Goal: Transaction & Acquisition: Purchase product/service

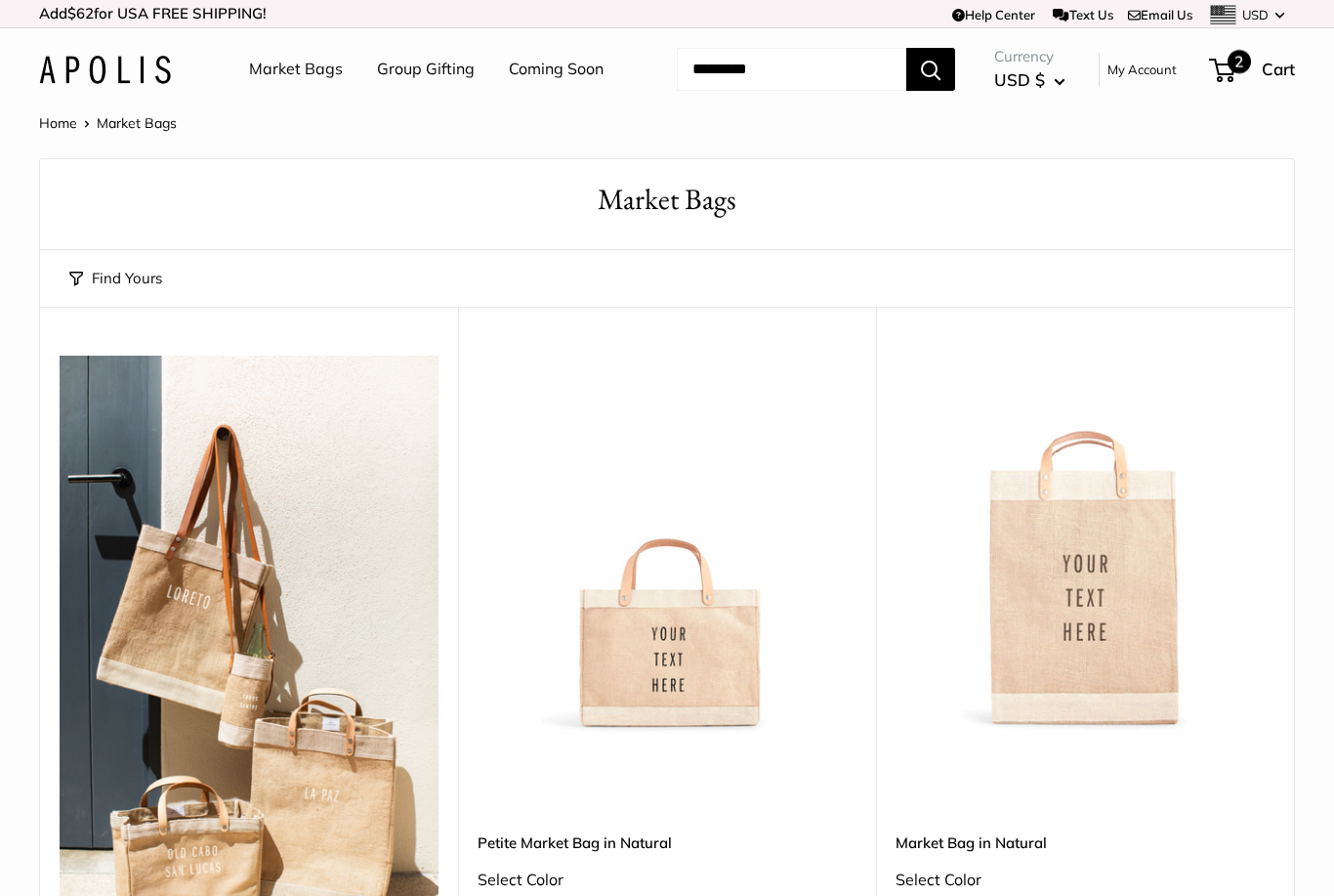
click at [1233, 67] on span "2" at bounding box center [1239, 62] width 23 height 23
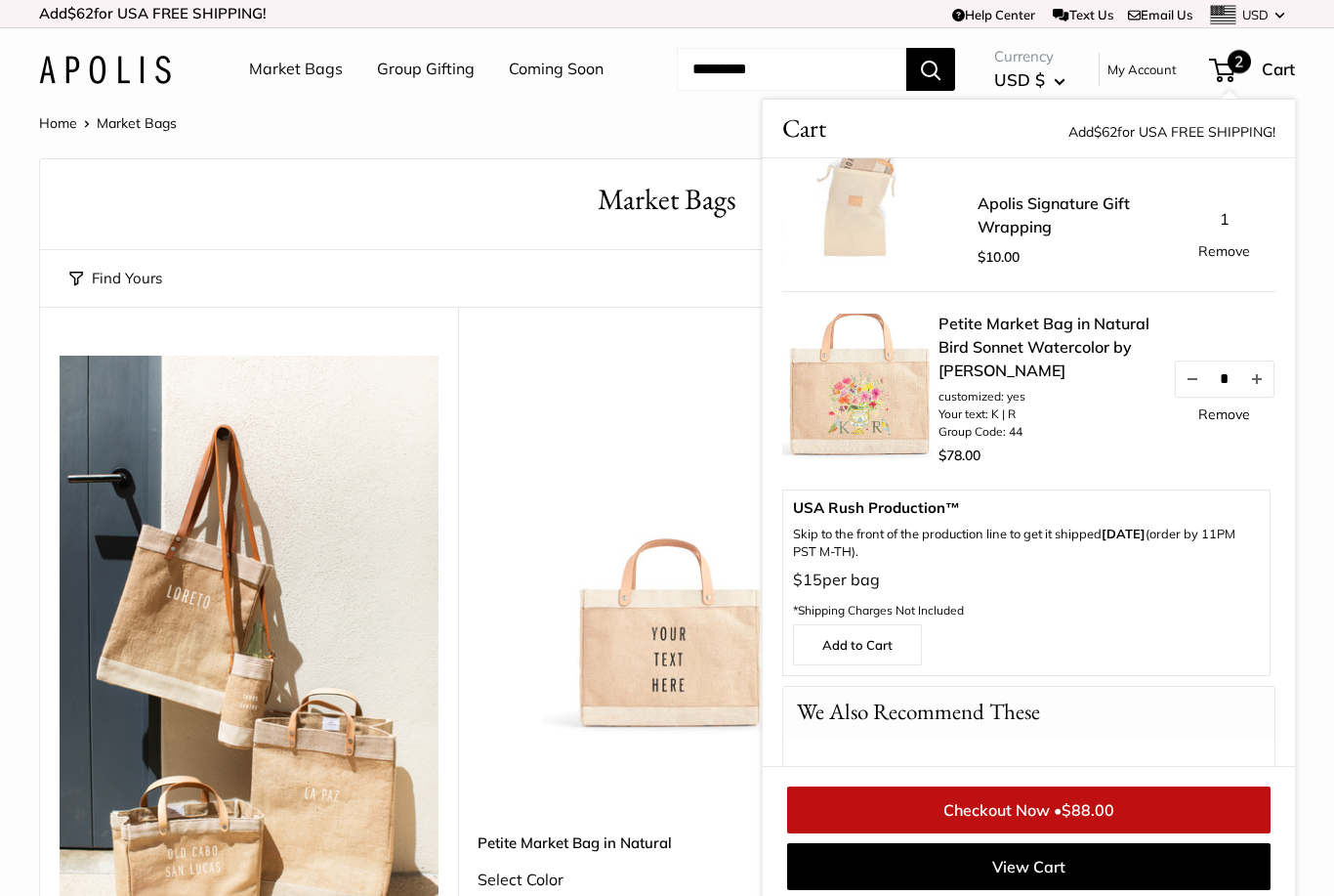
scroll to position [54, 0]
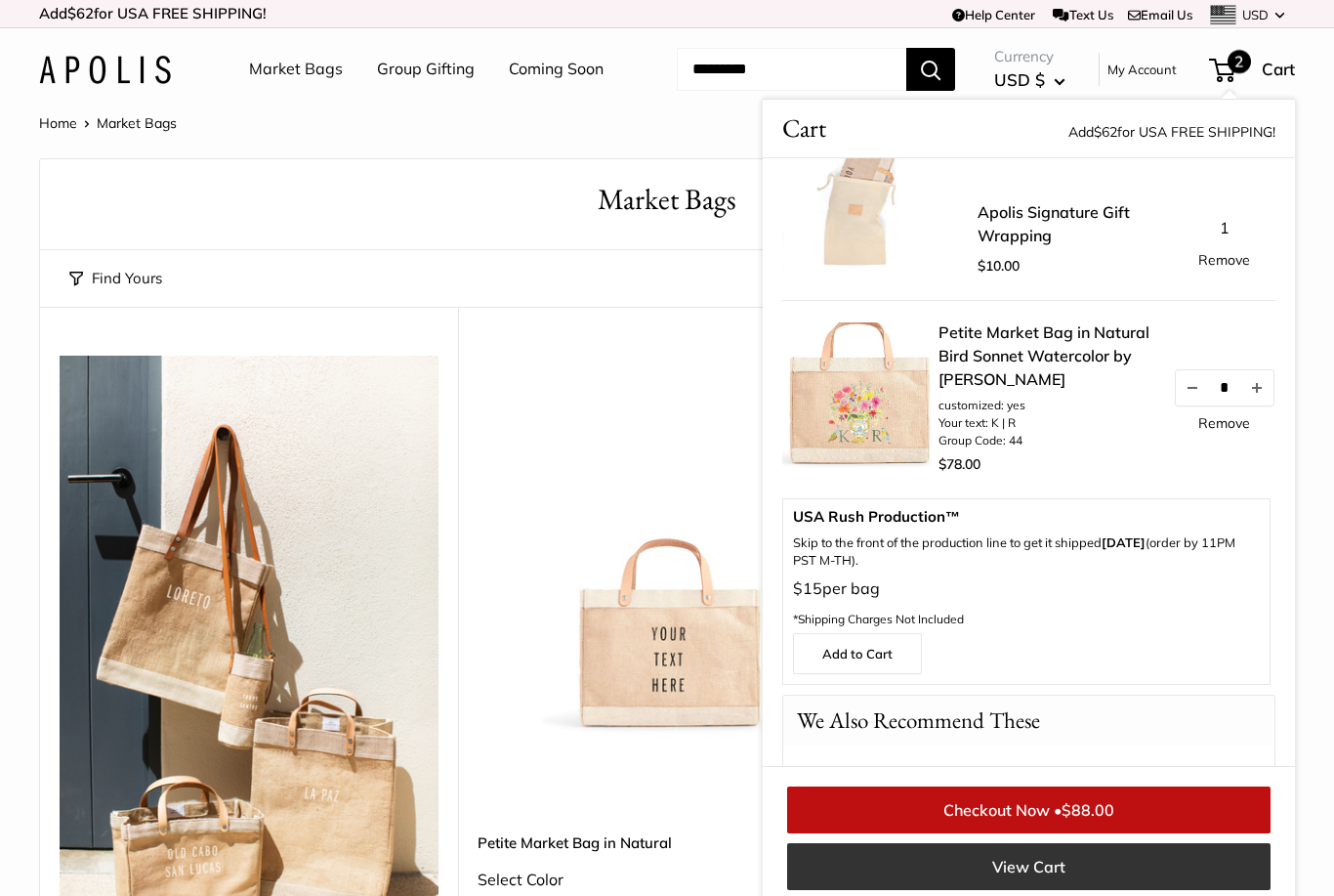
click at [1031, 863] on link "View Cart" at bounding box center [1029, 867] width 483 height 47
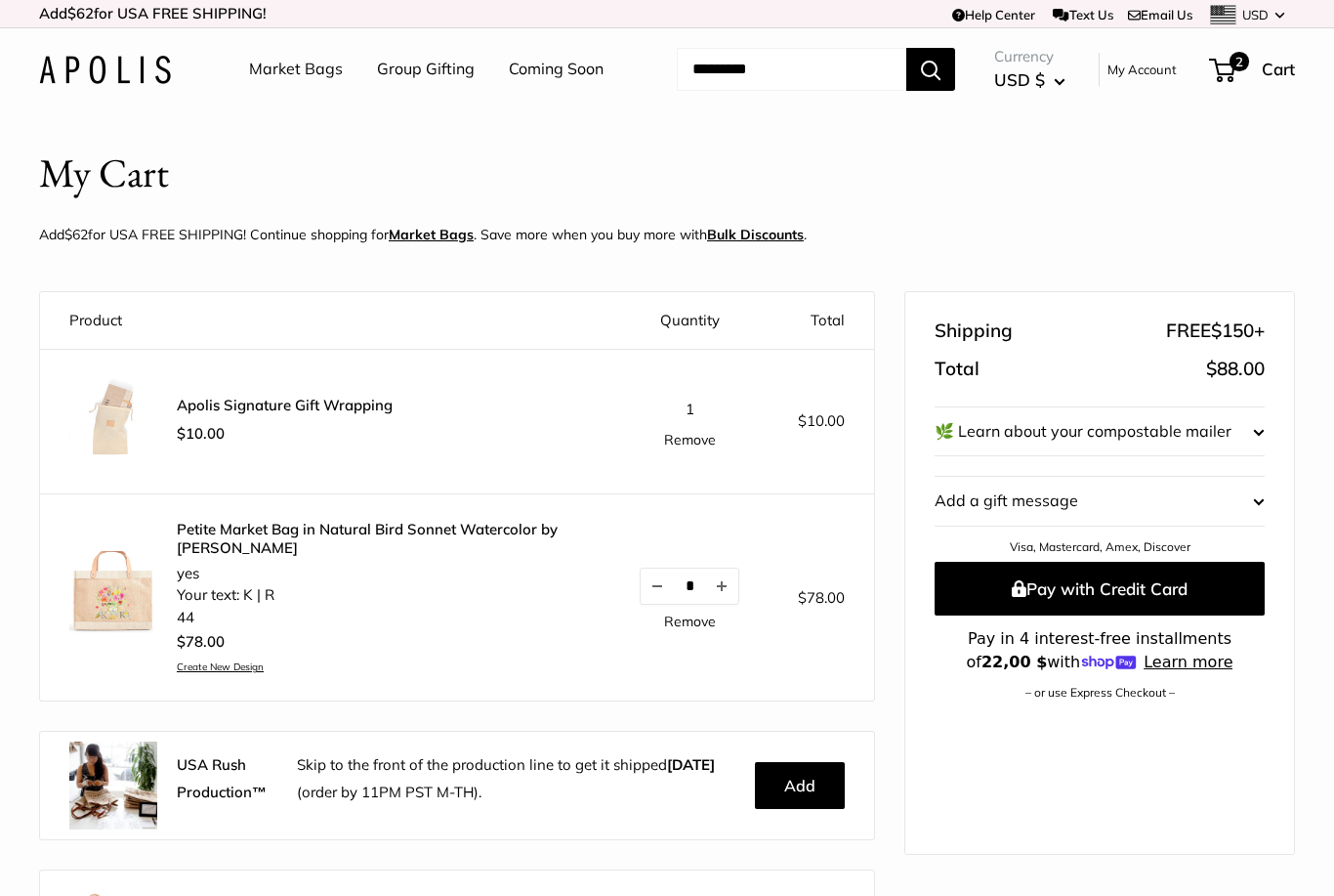
click at [1259, 503] on span "Edit" at bounding box center [1237, 501] width 54 height 29
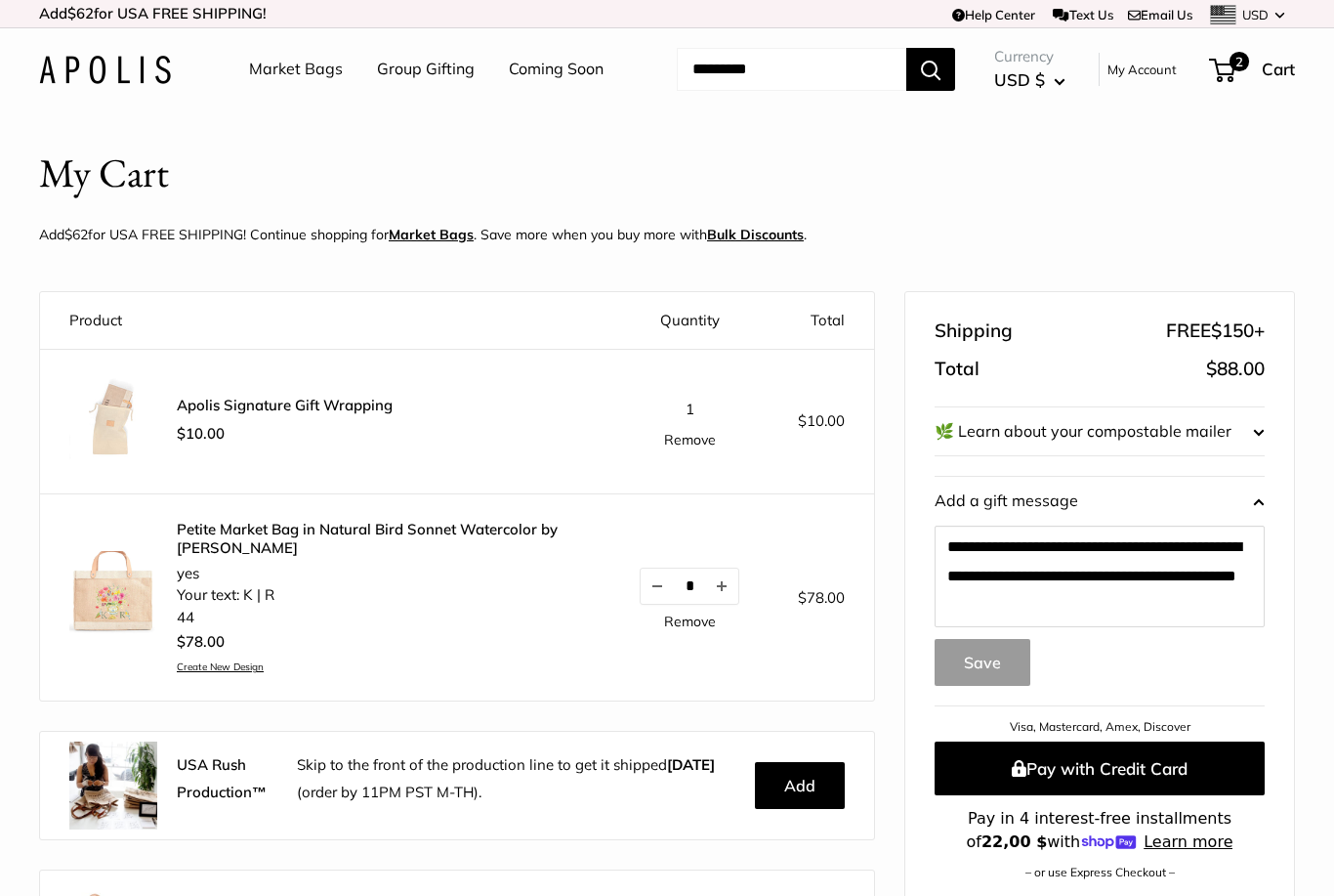
click at [997, 663] on button "Save" at bounding box center [983, 662] width 96 height 47
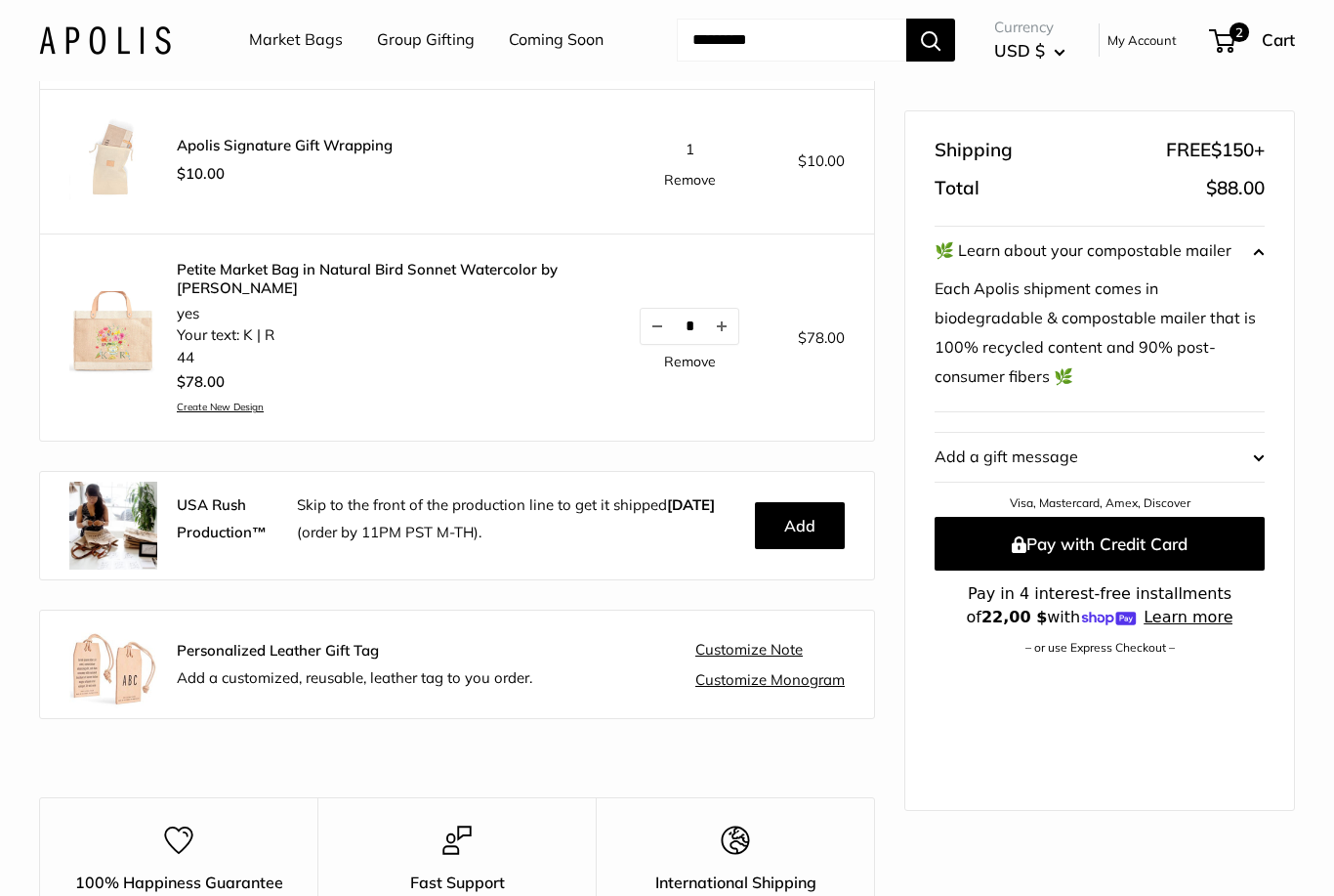
scroll to position [260, 0]
click at [782, 673] on link "Customize Monogram" at bounding box center [770, 680] width 150 height 18
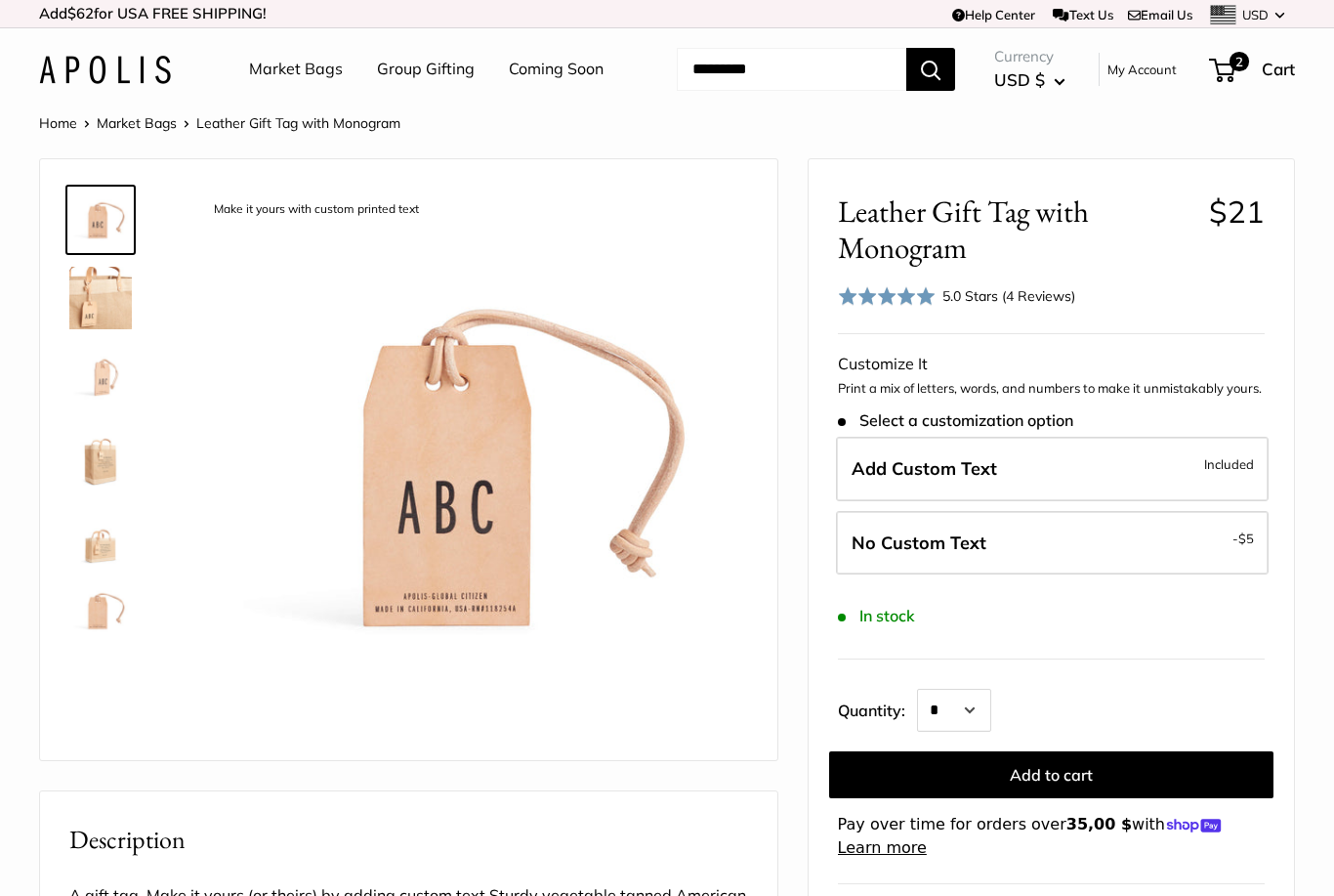
click at [107, 382] on img at bounding box center [101, 376] width 63 height 63
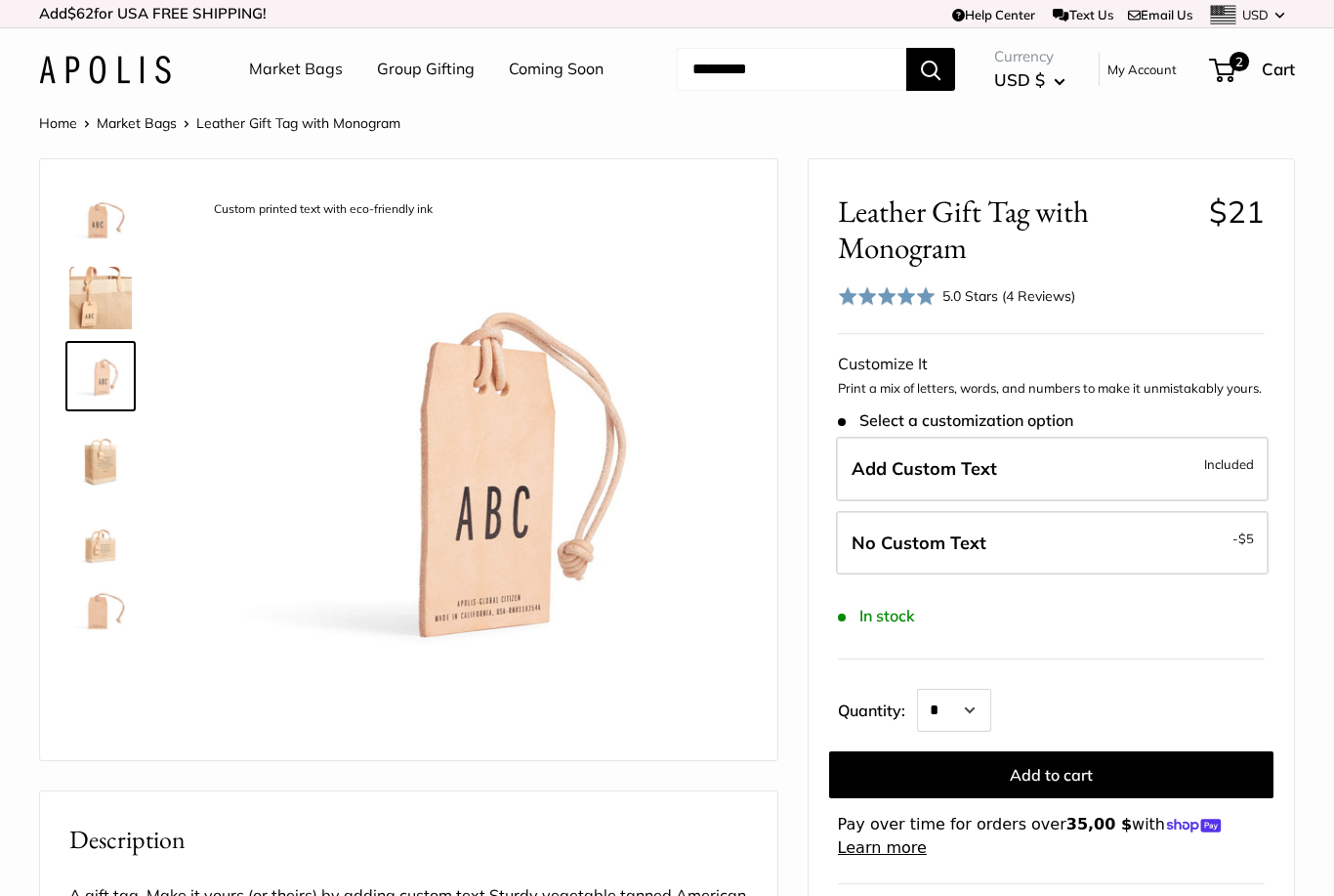
click at [96, 471] on img at bounding box center [101, 454] width 63 height 63
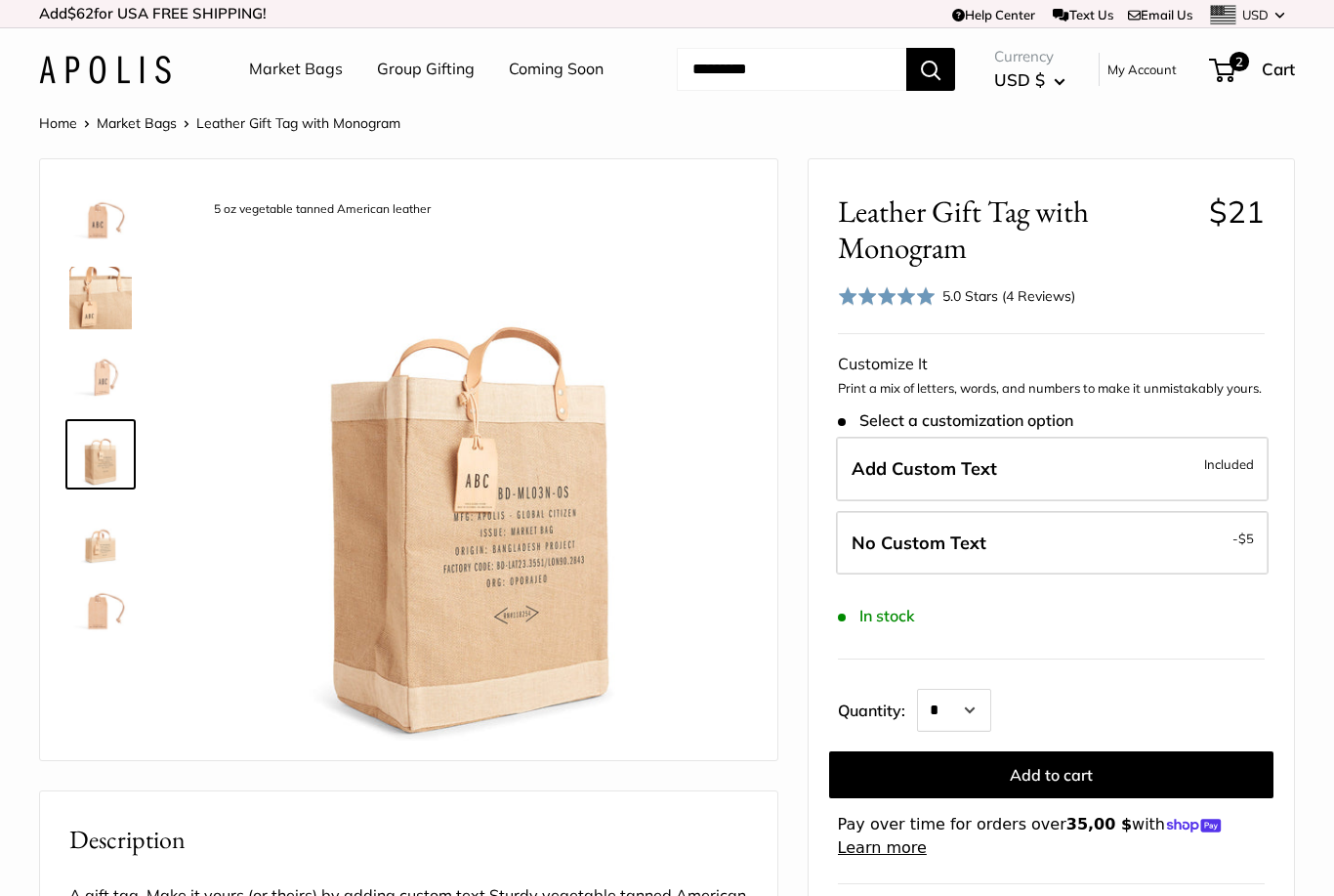
click at [93, 559] on img at bounding box center [101, 532] width 63 height 63
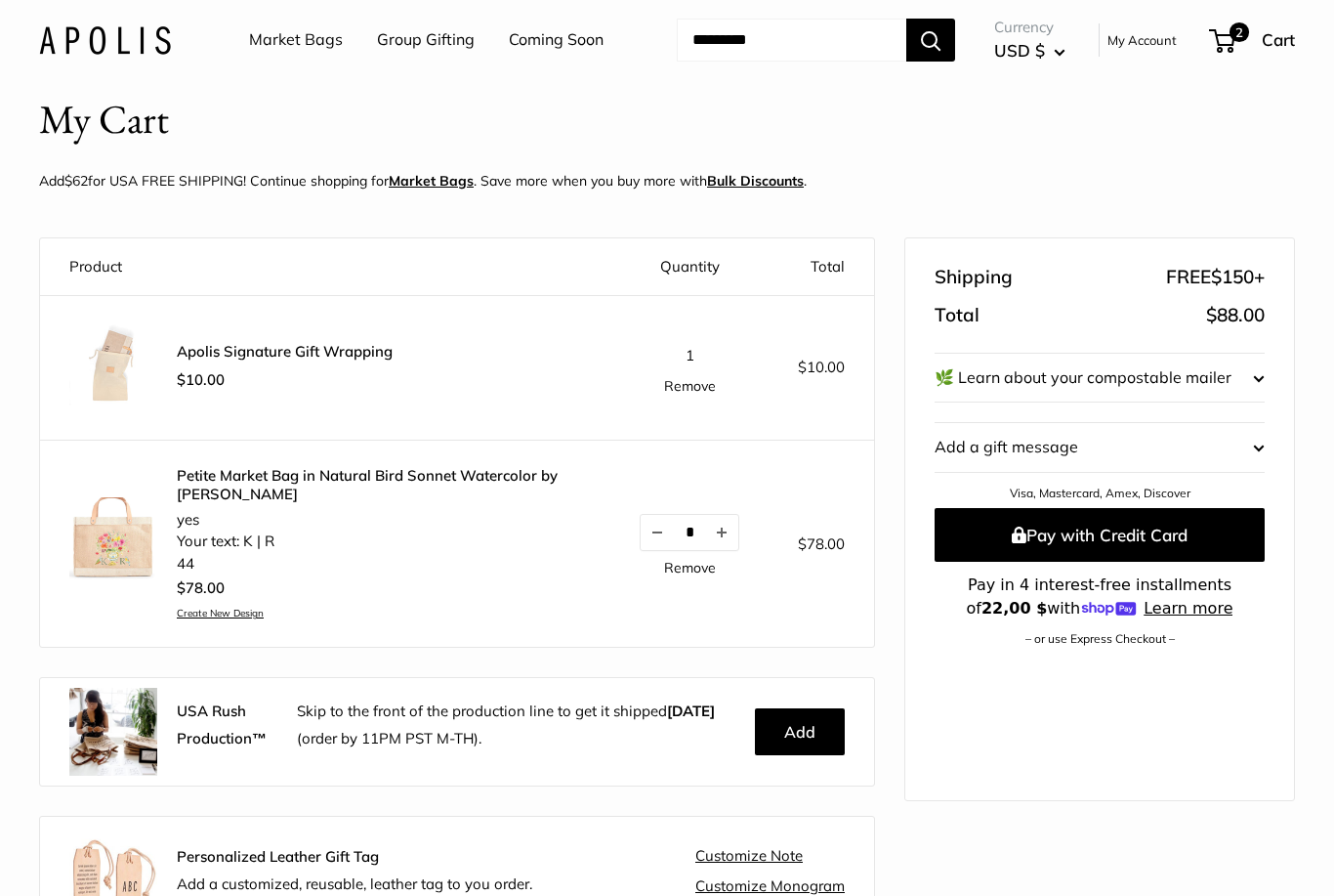
scroll to position [54, 0]
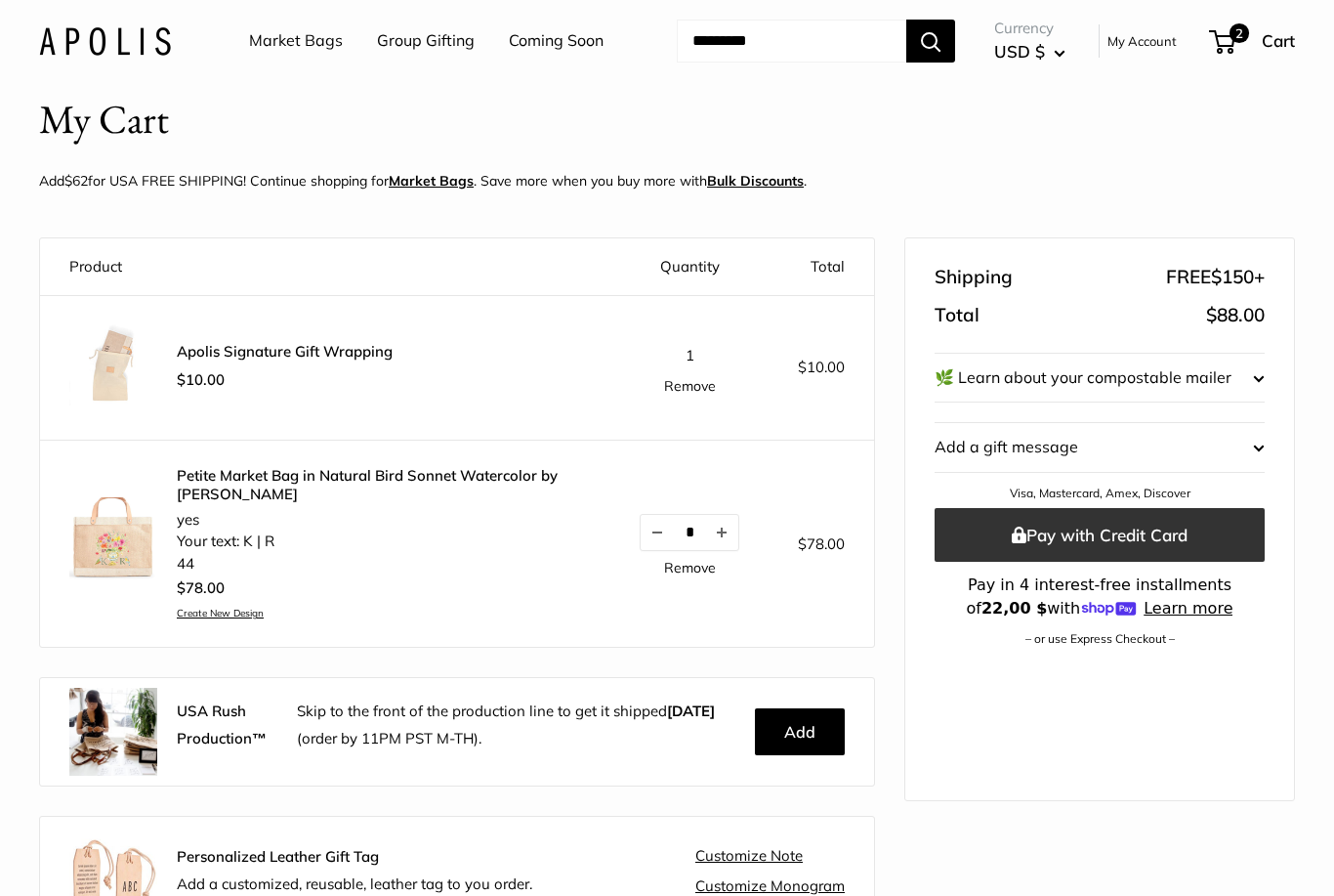
click at [1159, 536] on button "Pay with Credit Card" at bounding box center [1099, 534] width 330 height 54
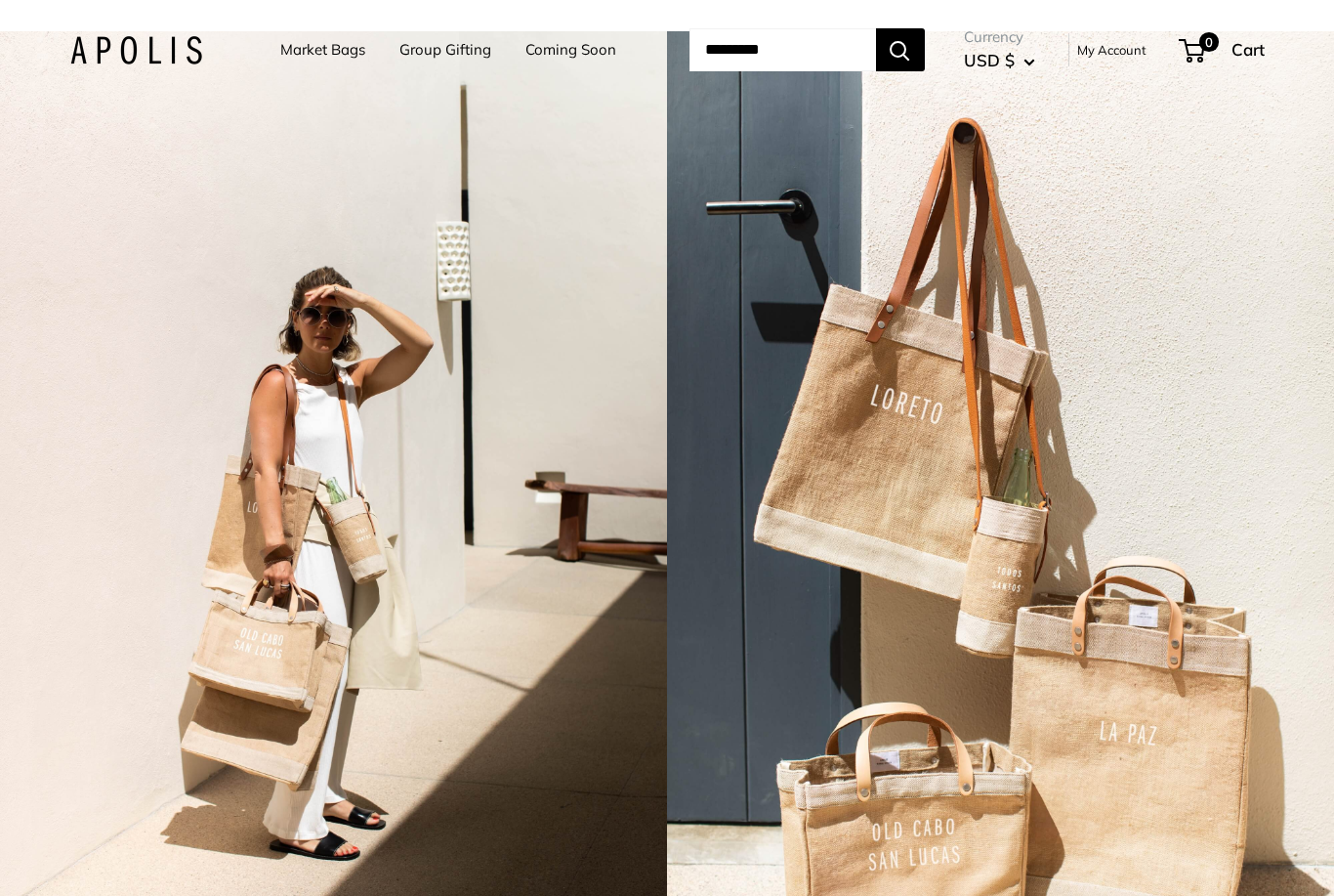
click at [321, 61] on link "Market Bags" at bounding box center [323, 50] width 85 height 27
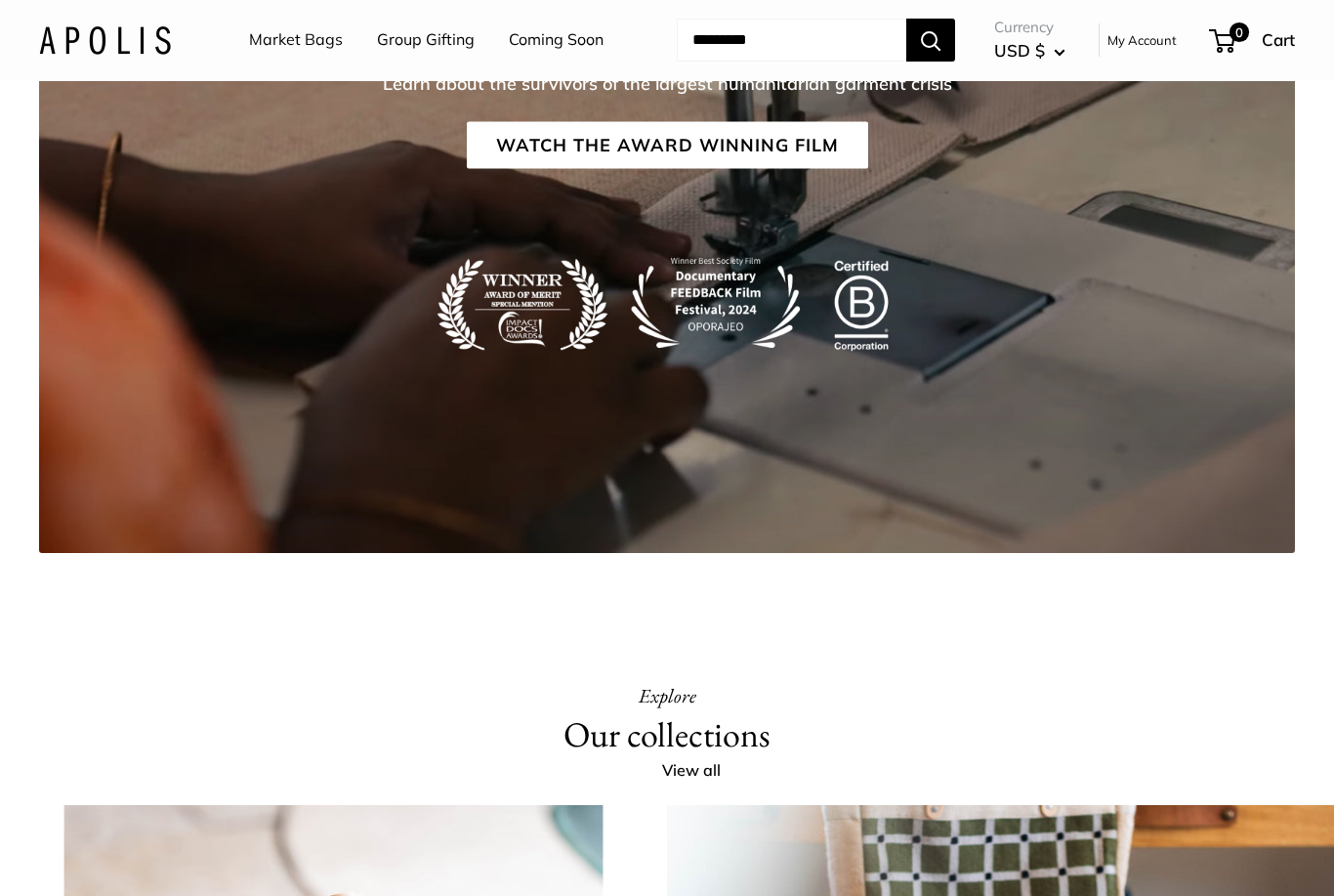
scroll to position [3327, 0]
click at [564, 42] on link "Coming Soon" at bounding box center [556, 41] width 95 height 29
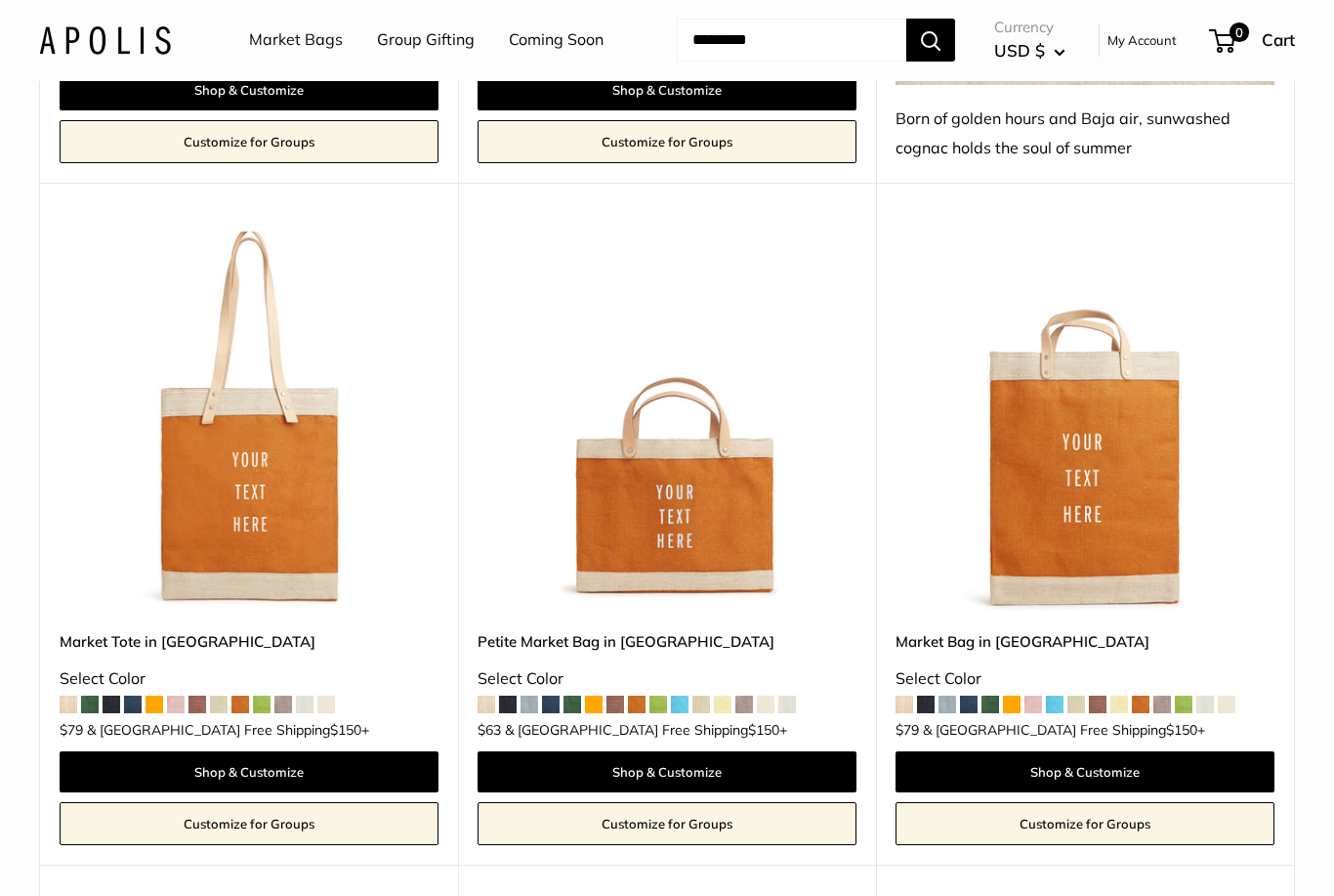
scroll to position [3625, 0]
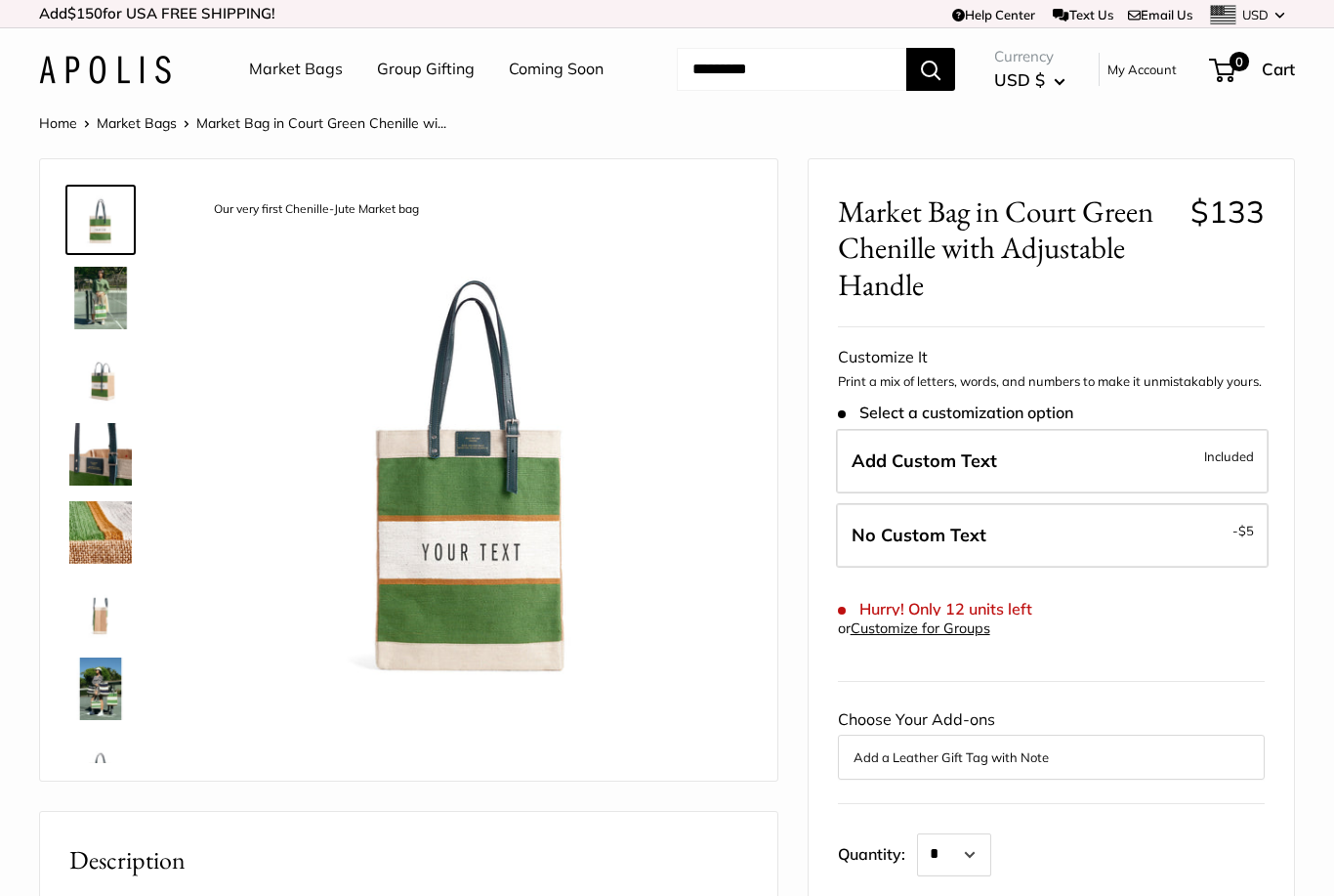
click at [118, 380] on img at bounding box center [101, 376] width 63 height 63
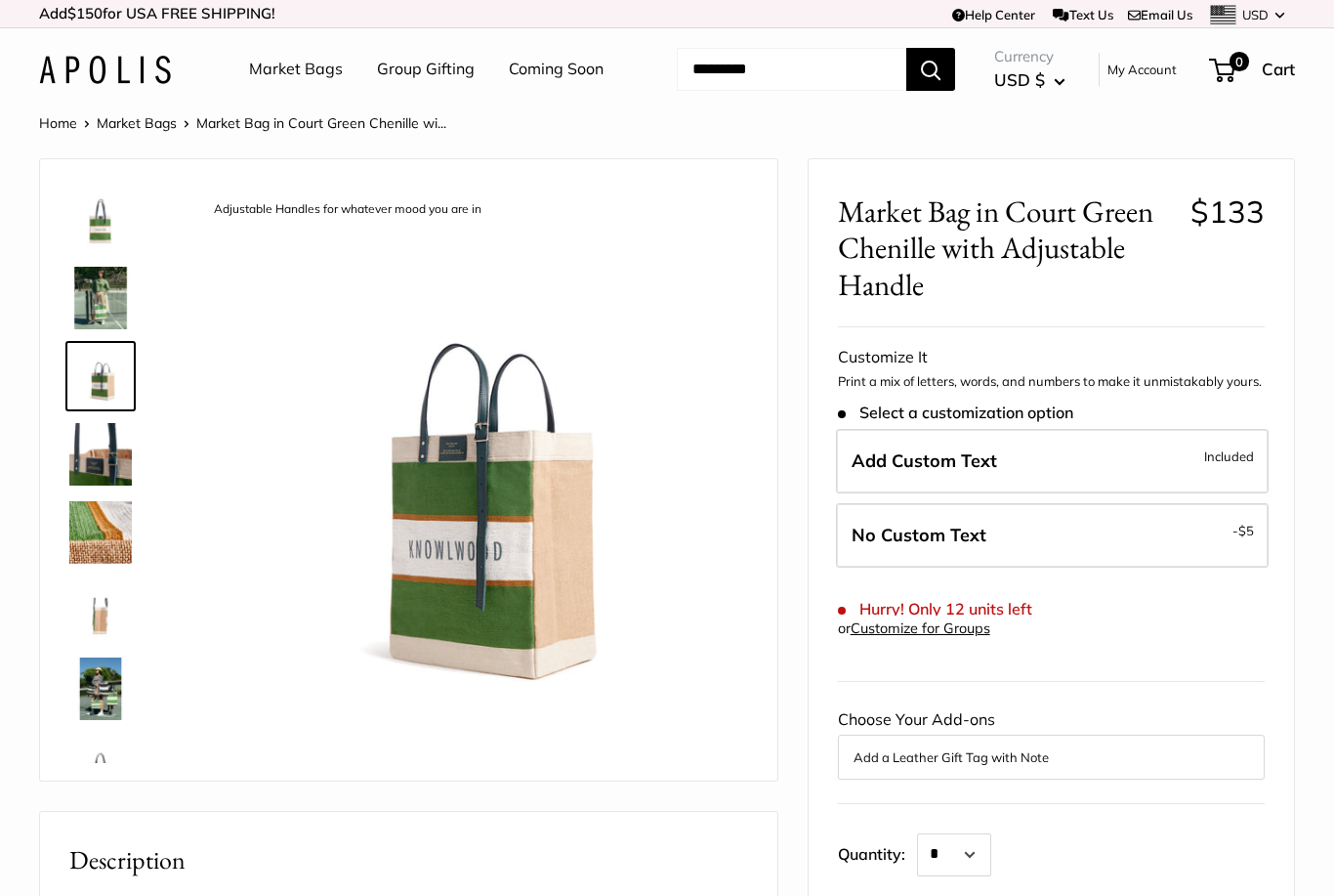
click at [96, 536] on img at bounding box center [101, 532] width 63 height 63
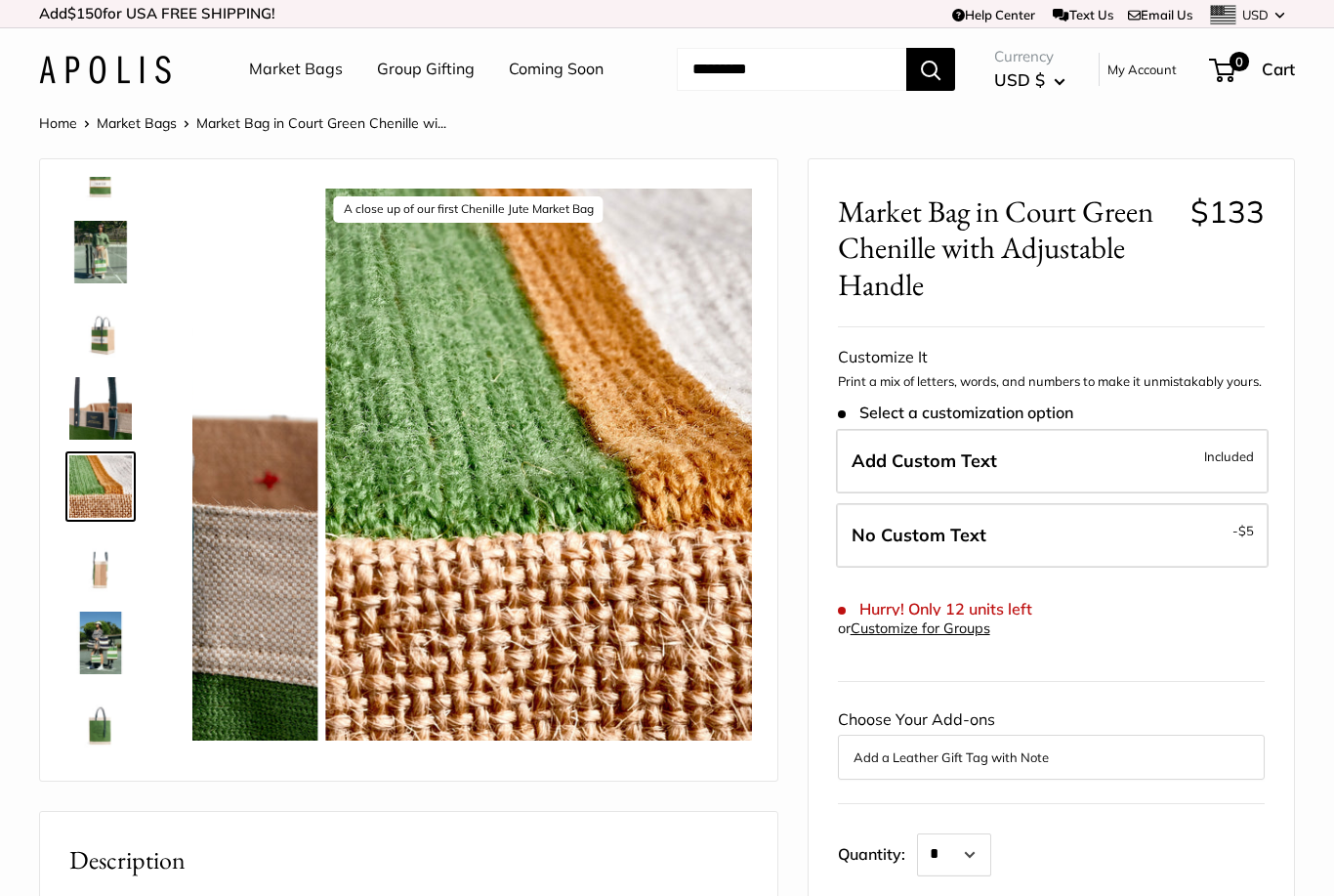
scroll to position [61, 0]
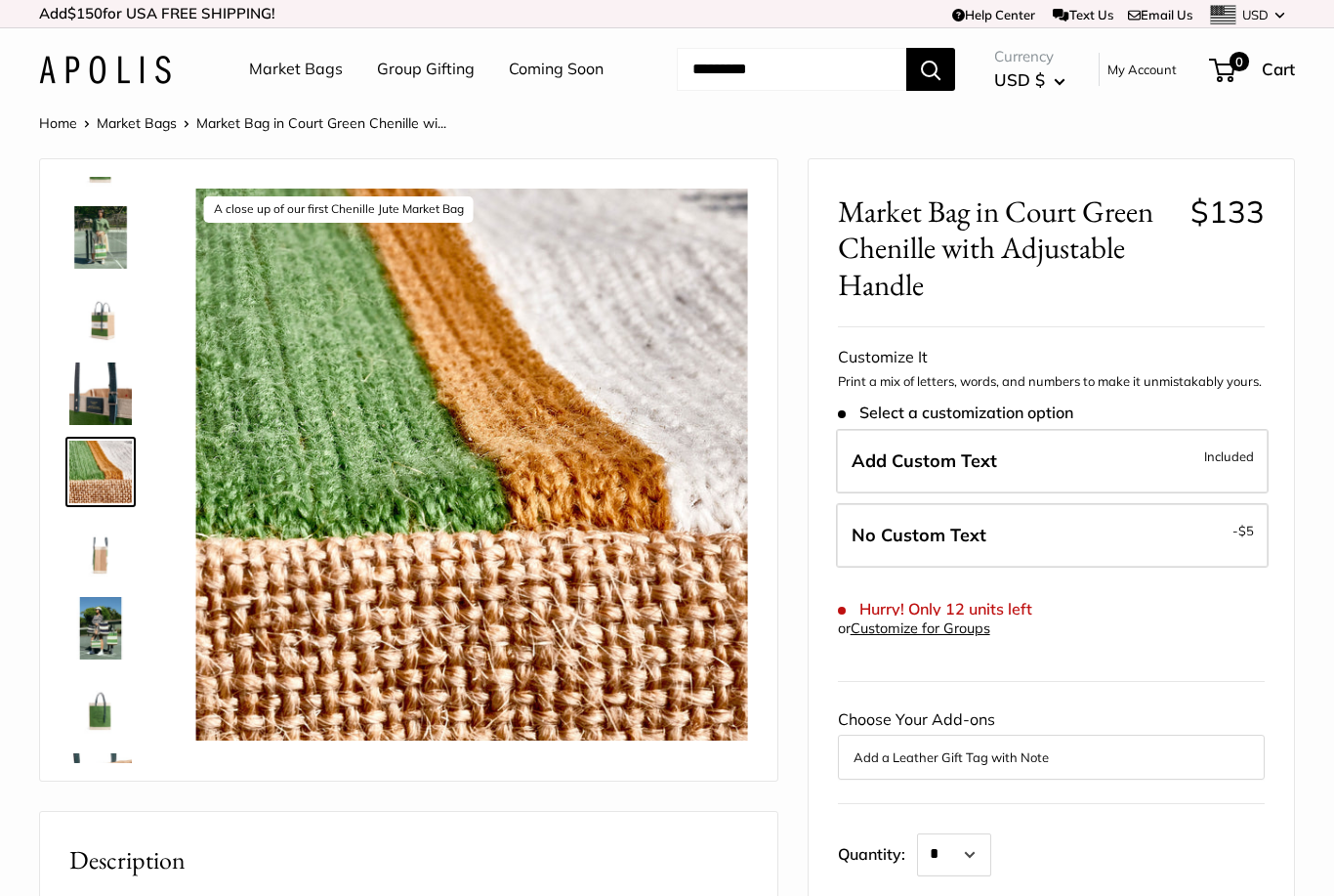
click at [92, 635] on img at bounding box center [101, 628] width 63 height 63
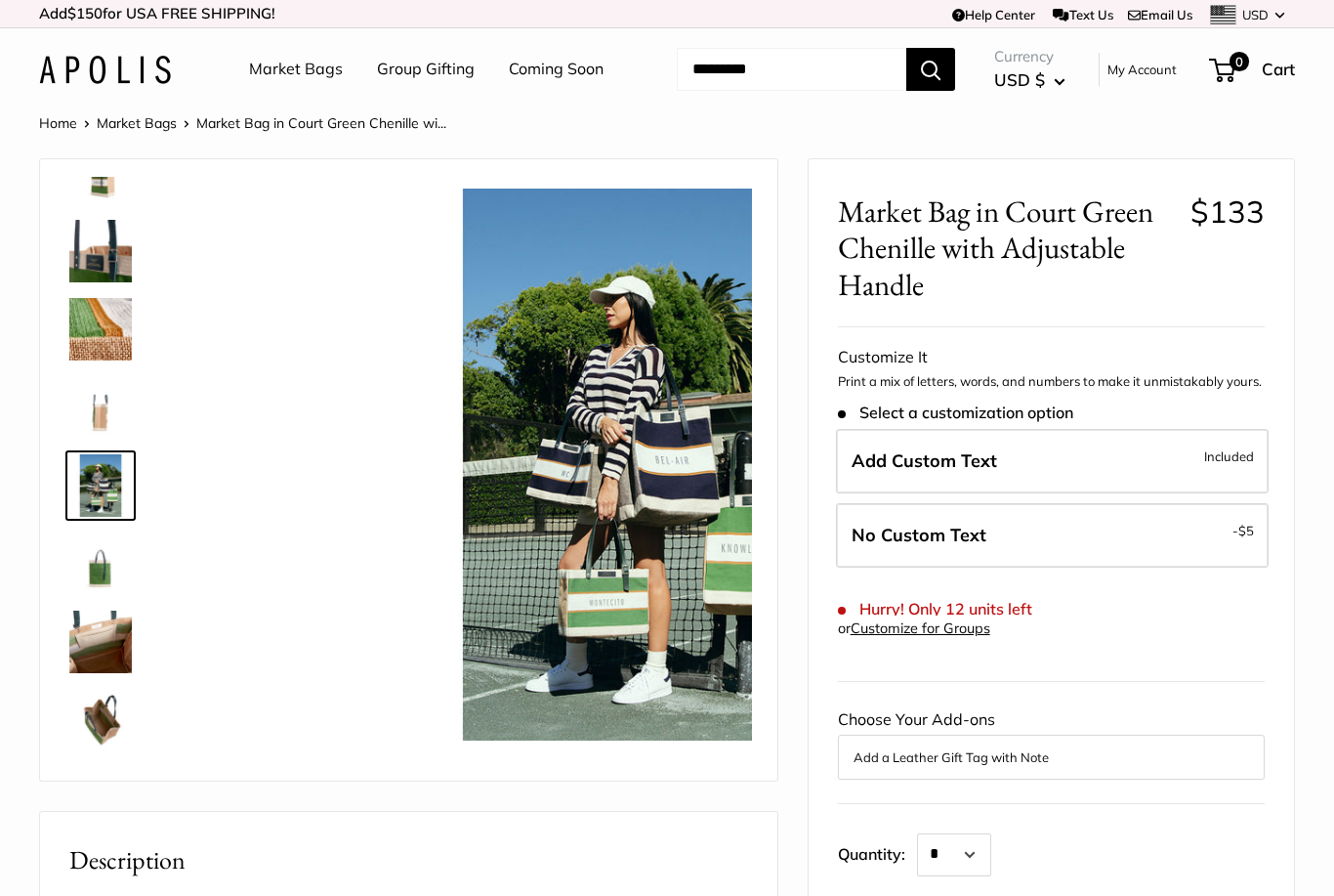
scroll to position [217, 0]
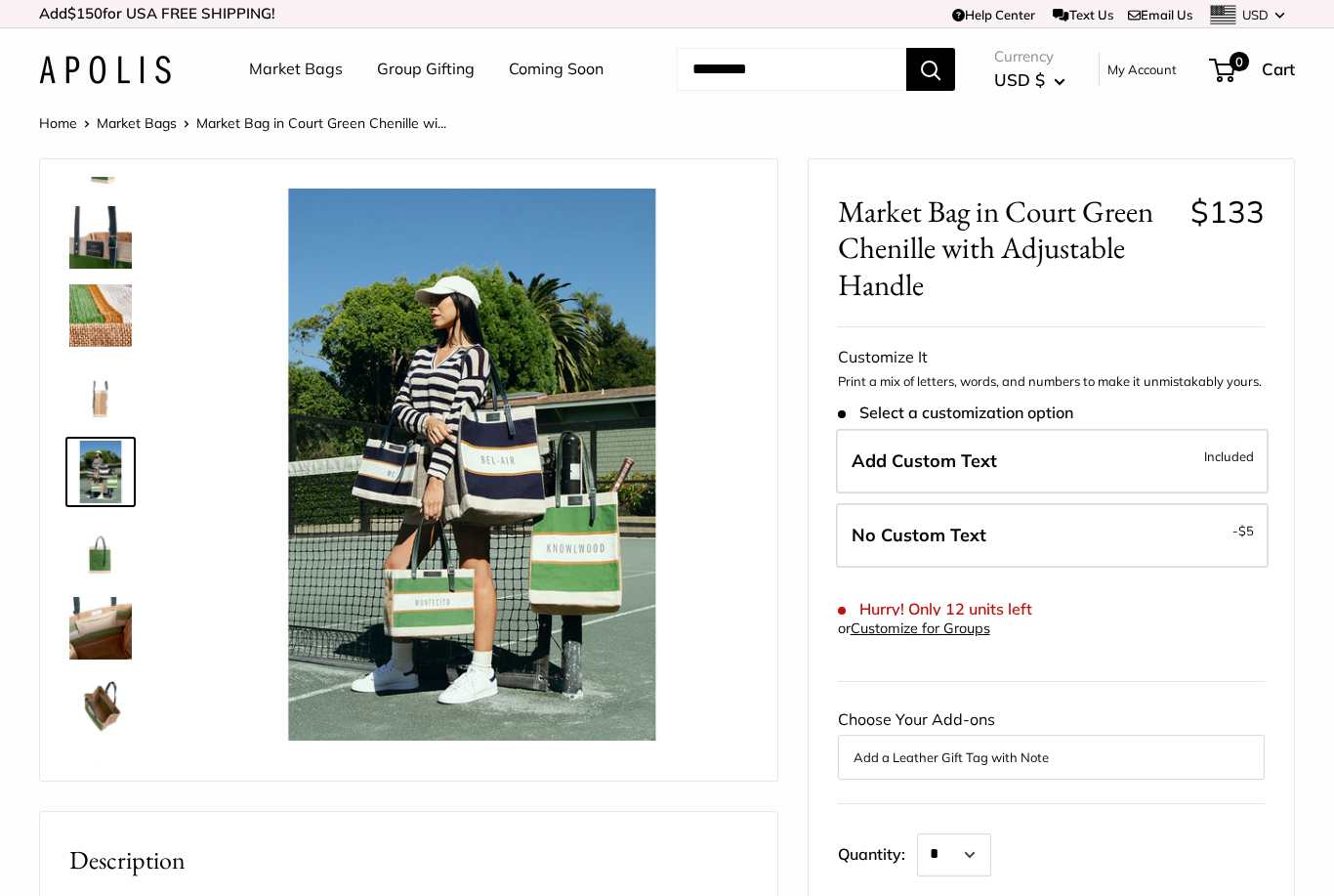
click at [112, 637] on img at bounding box center [101, 628] width 63 height 63
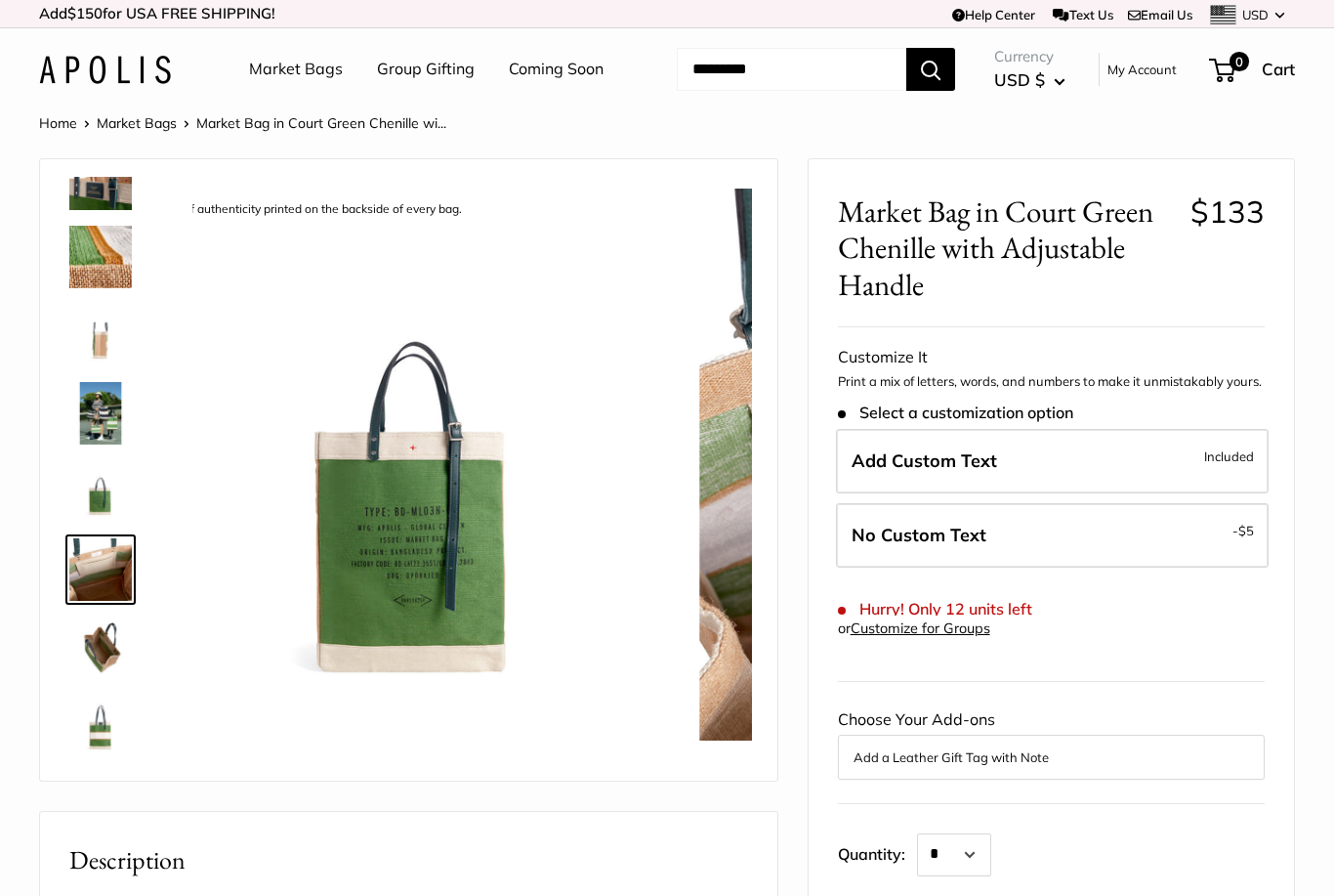
scroll to position [282, 0]
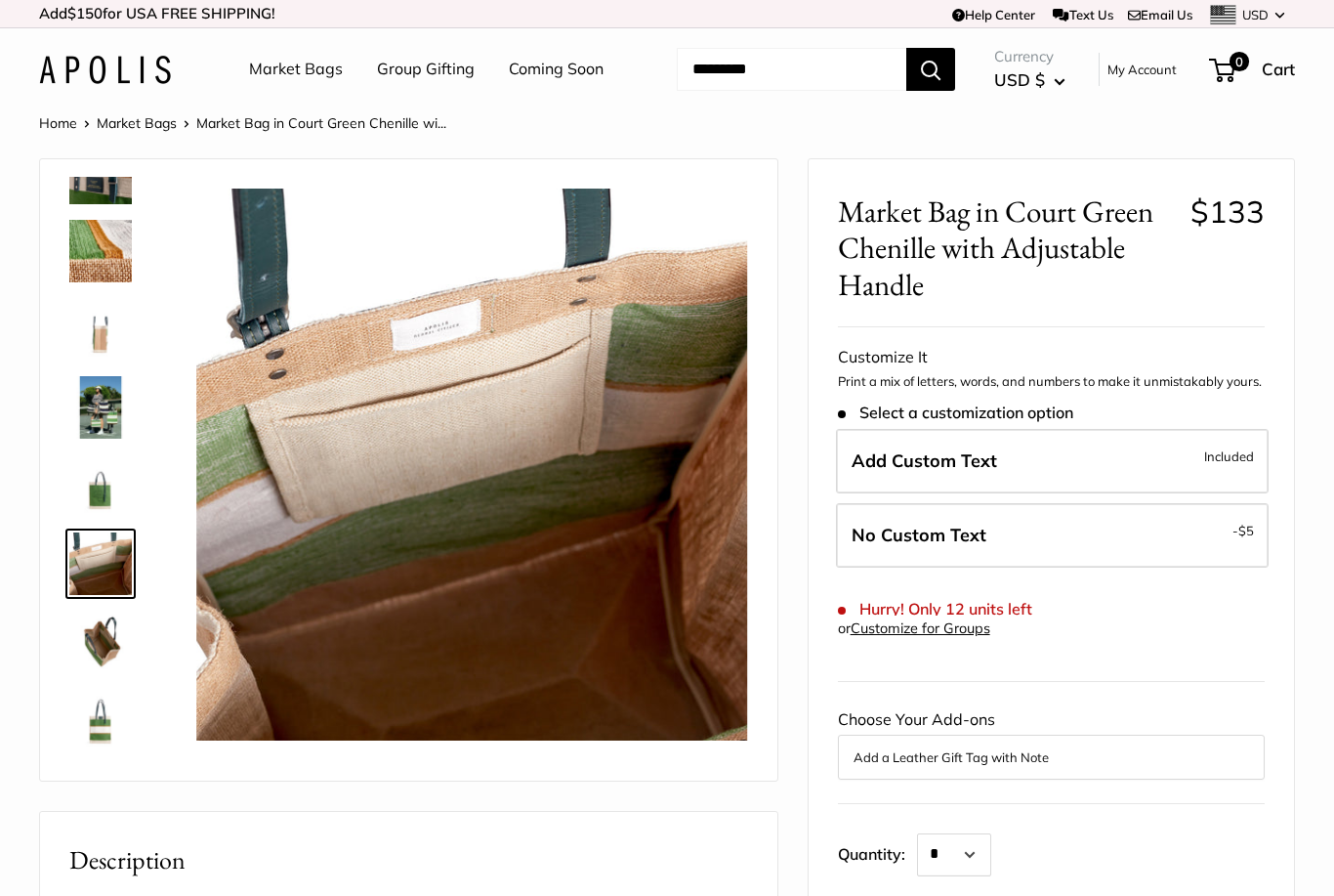
click at [109, 650] on img at bounding box center [101, 642] width 63 height 63
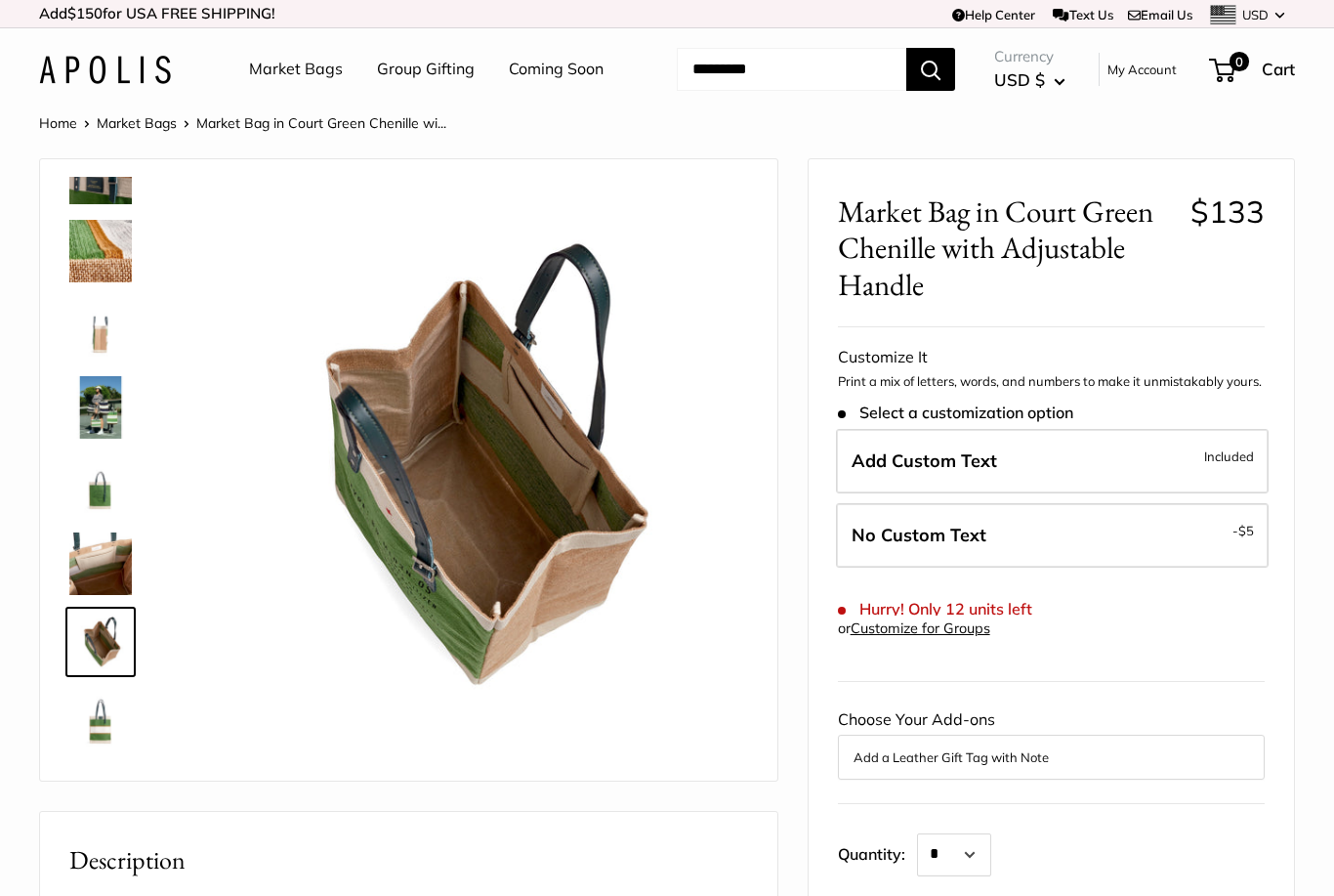
click at [111, 857] on h2 "Description" at bounding box center [409, 860] width 679 height 38
click at [107, 715] on img at bounding box center [101, 720] width 63 height 63
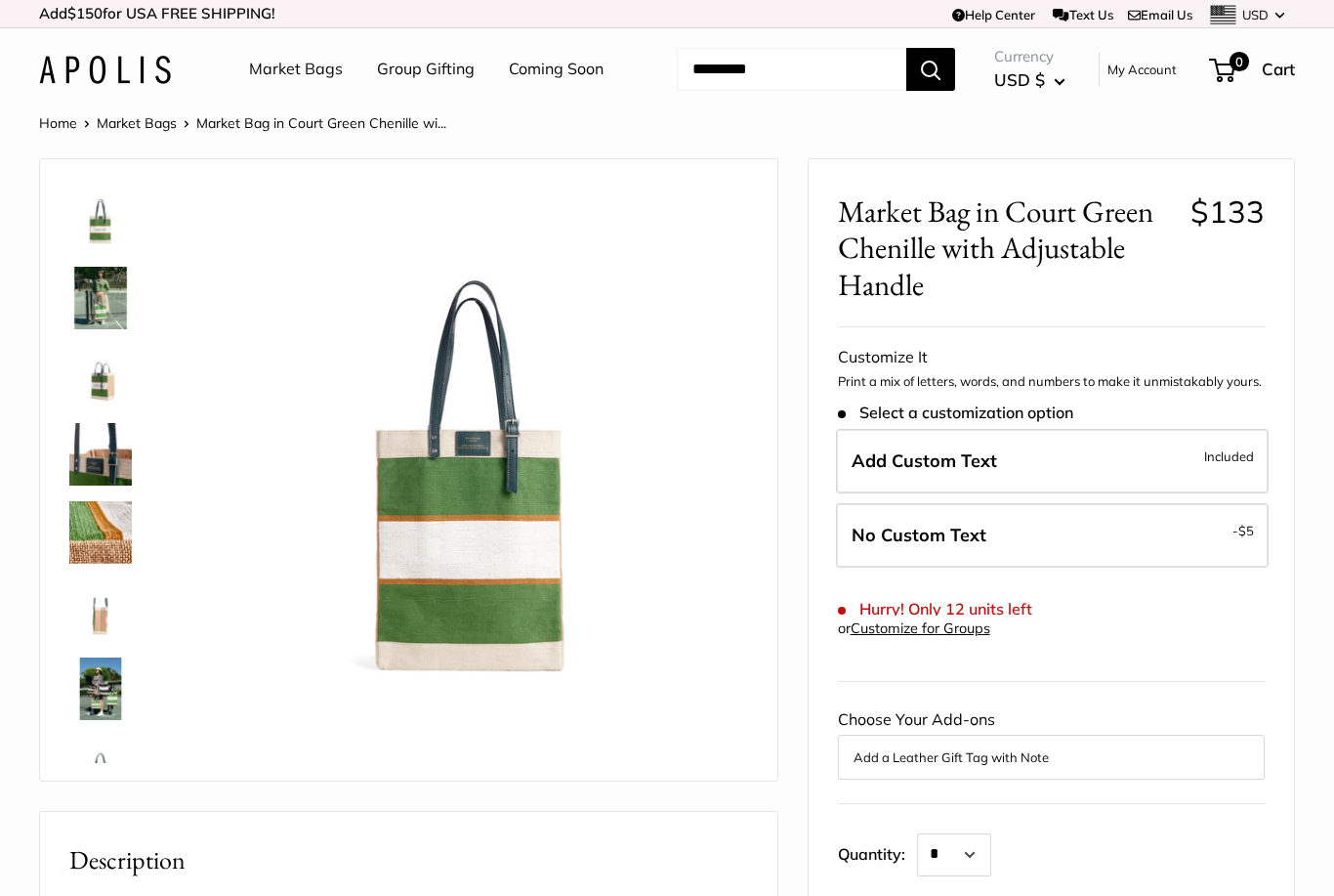
scroll to position [0, 0]
click at [98, 295] on img at bounding box center [101, 298] width 63 height 63
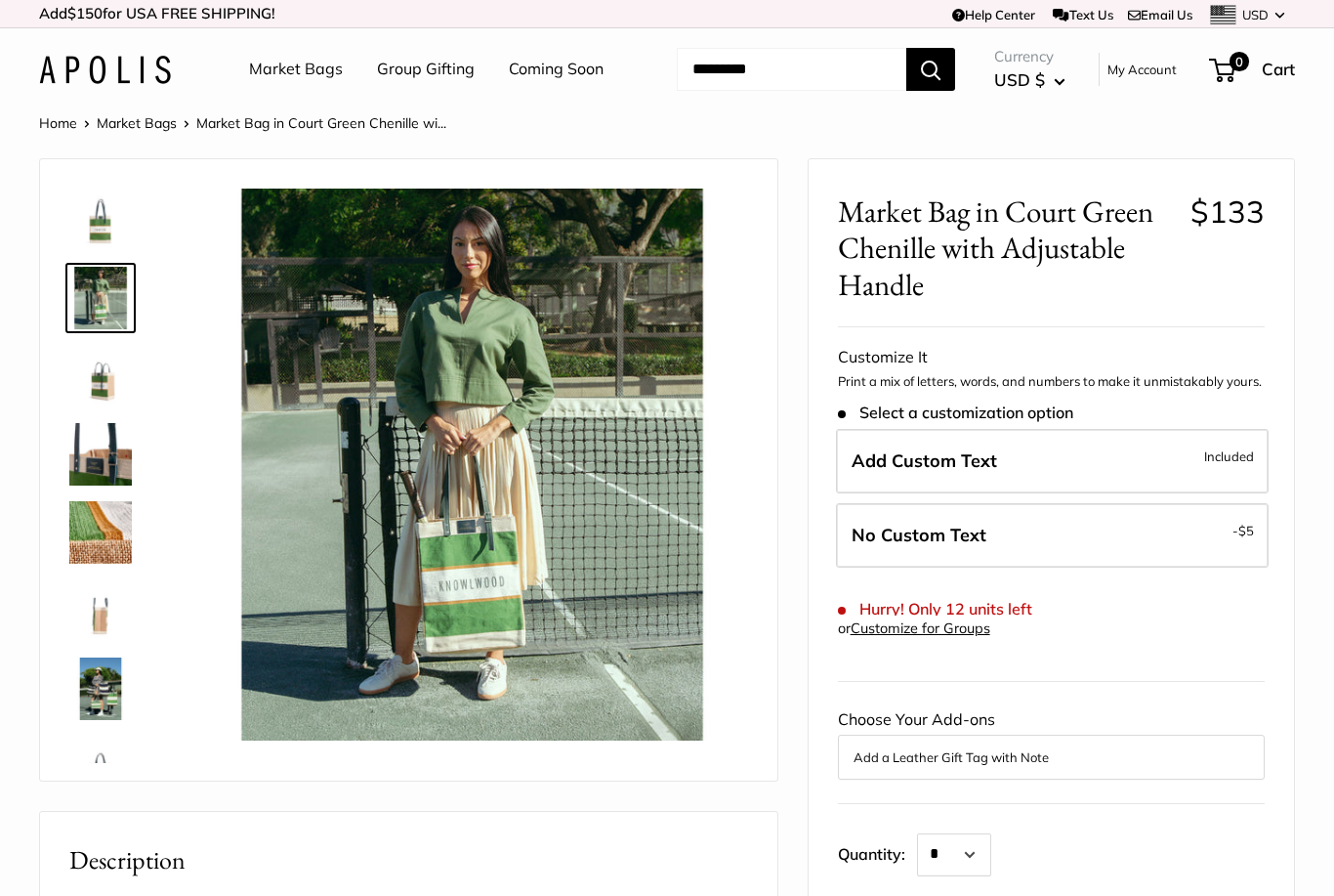
click at [295, 70] on link "Market Bags" at bounding box center [296, 69] width 94 height 29
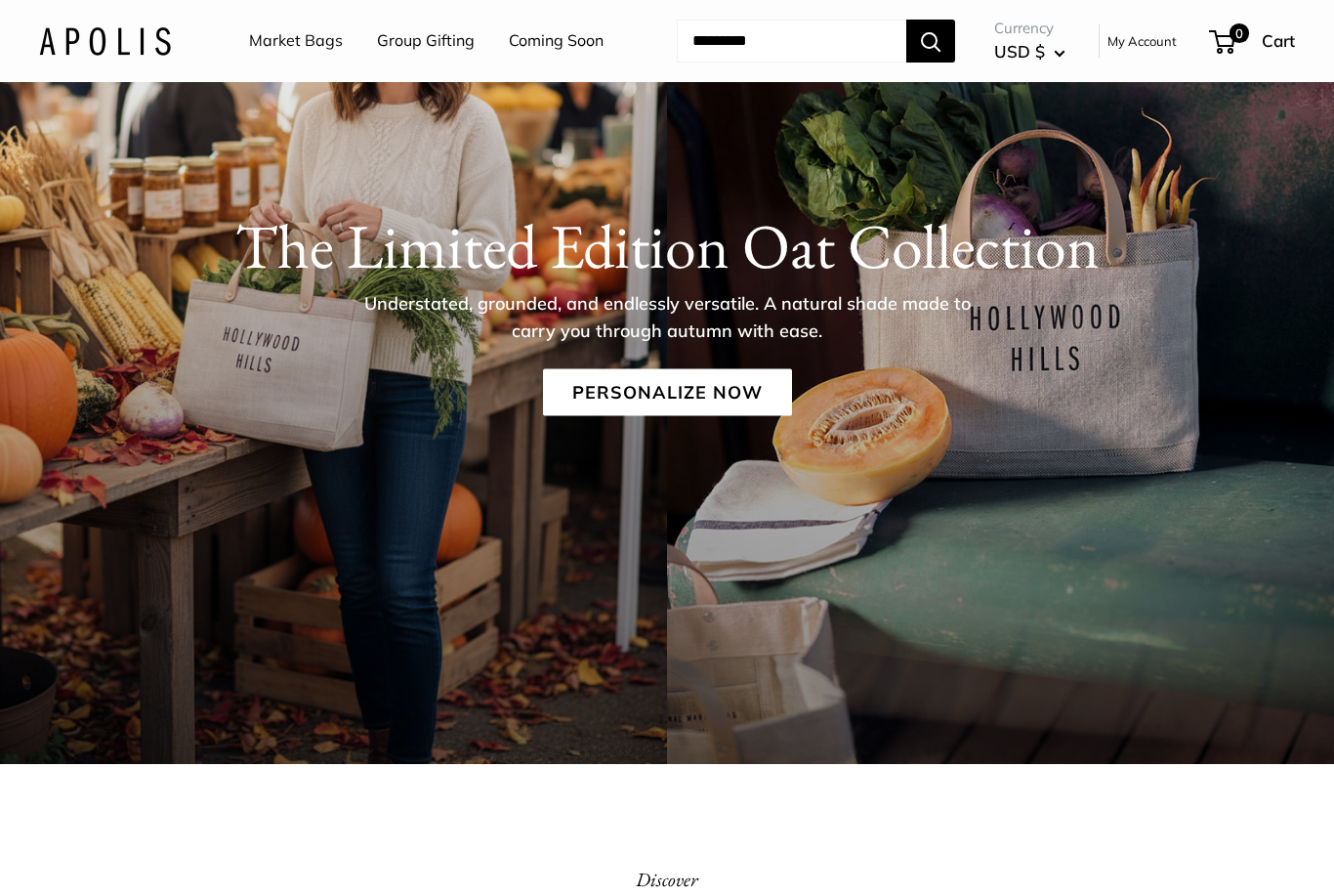
scroll to position [197, 0]
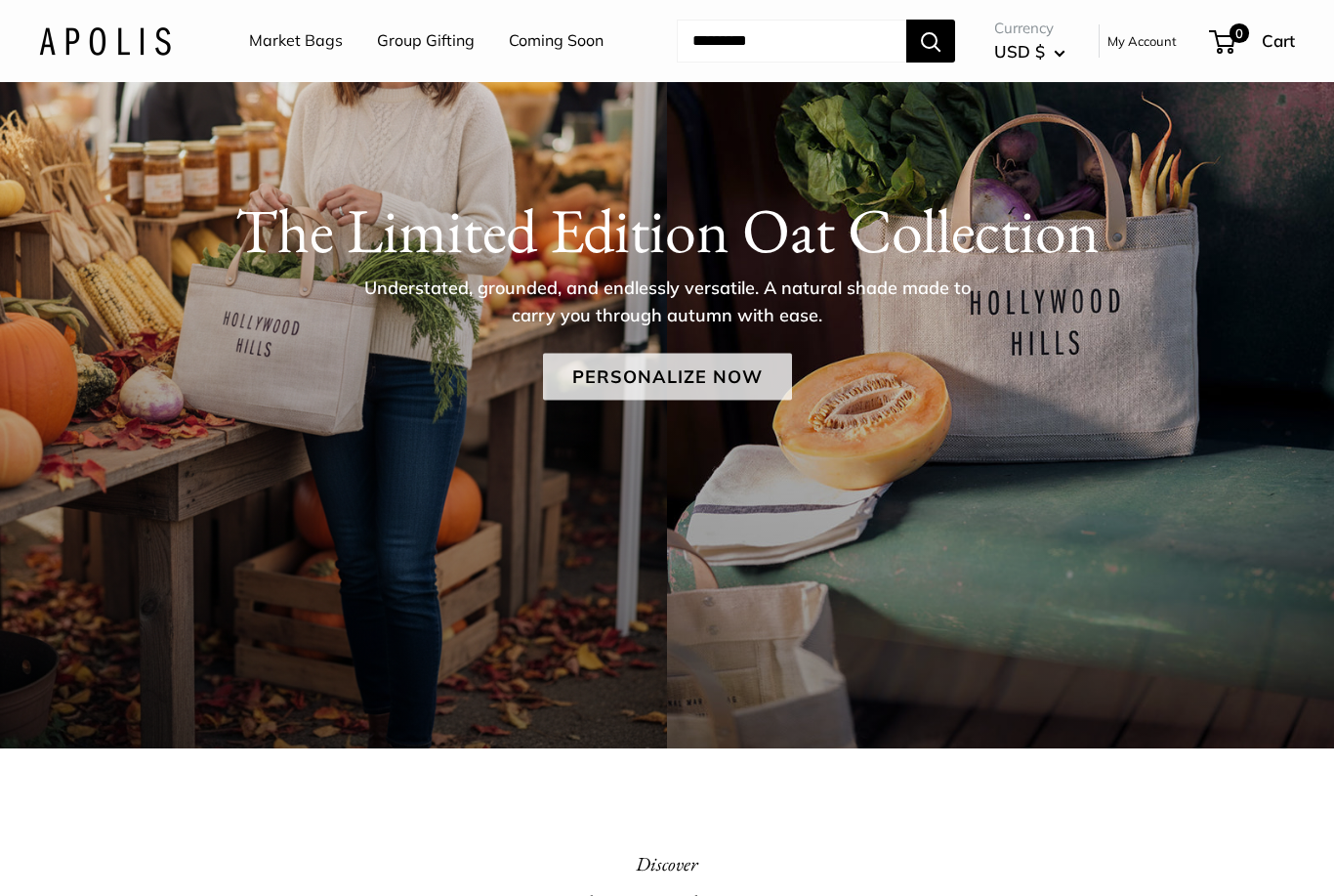
click at [642, 365] on link "Personalize Now" at bounding box center [667, 377] width 249 height 47
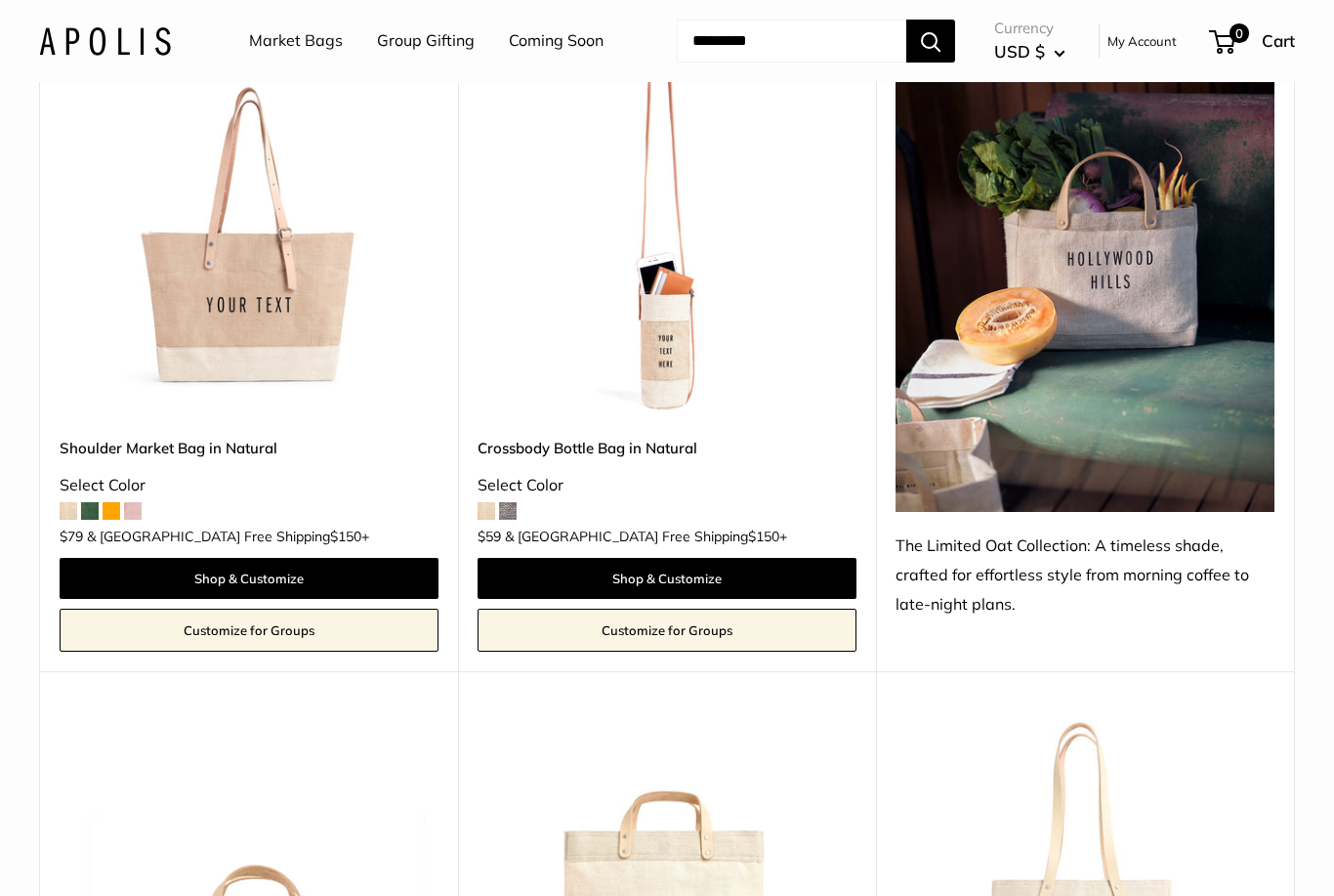
scroll to position [1010, 0]
click at [1134, 300] on img at bounding box center [1085, 276] width 378 height 473
click at [1011, 547] on div "The Limited Oat Collection: A timeless shade, crafted for effortless style from…" at bounding box center [1085, 576] width 378 height 88
click at [1020, 556] on div "The Limited Oat Collection: A timeless shade, crafted for effortless style from…" at bounding box center [1085, 576] width 378 height 88
click at [1106, 430] on img at bounding box center [1085, 276] width 378 height 473
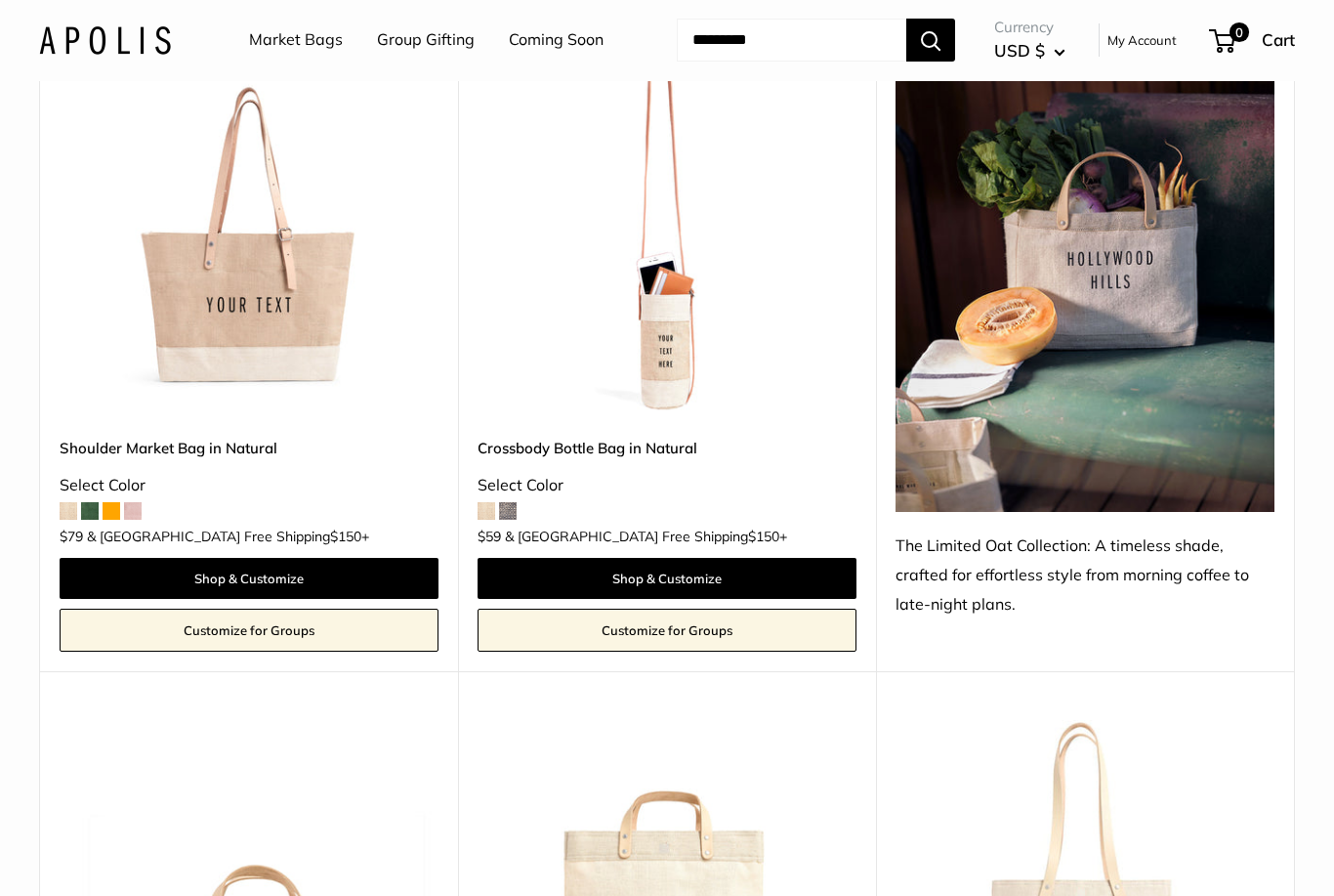
click at [1111, 437] on img at bounding box center [1085, 276] width 378 height 473
click at [1122, 428] on img at bounding box center [1085, 276] width 378 height 473
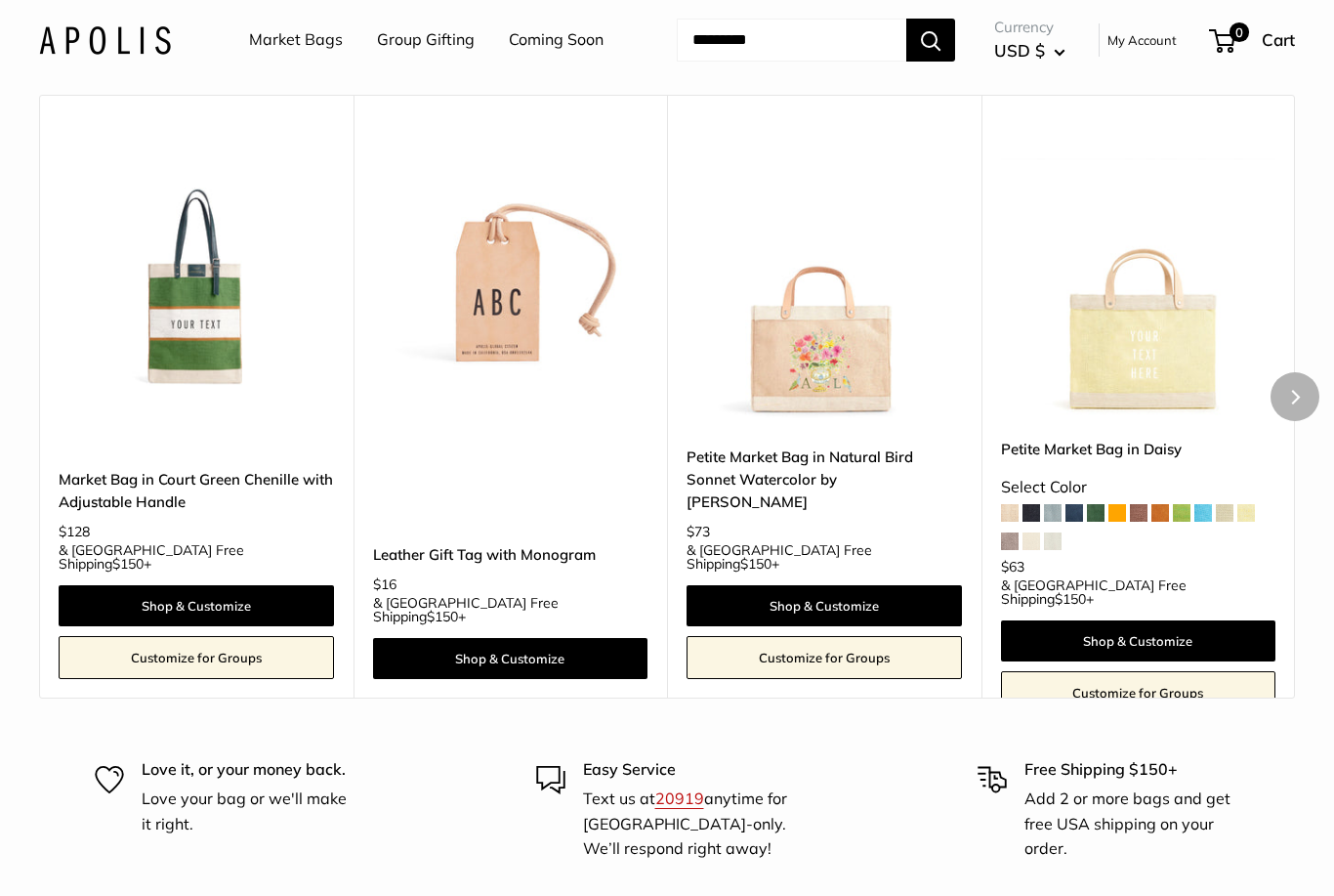
scroll to position [11353, 0]
click at [834, 295] on img at bounding box center [824, 282] width 276 height 276
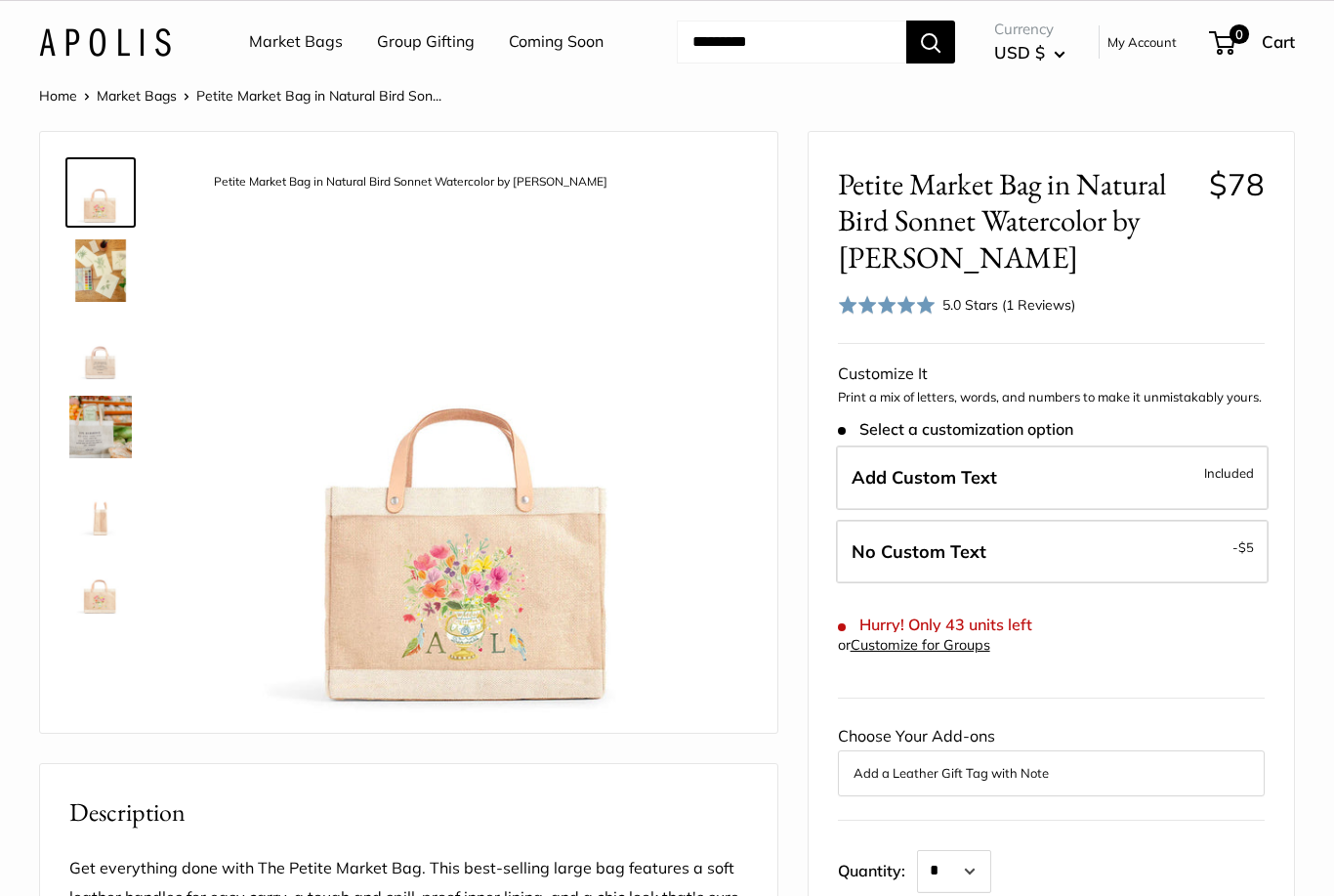
click at [503, 600] on img at bounding box center [472, 437] width 552 height 552
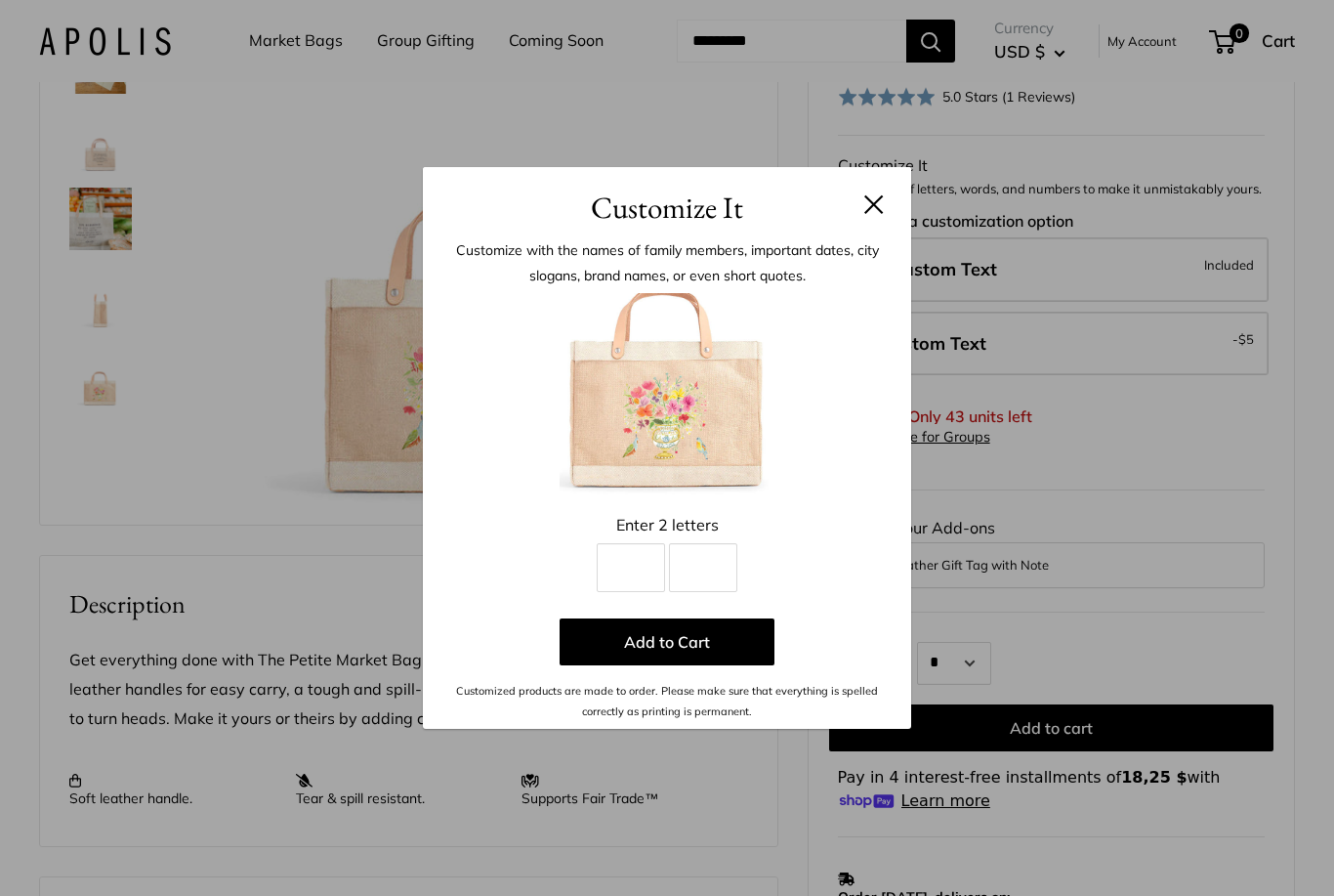
scroll to position [240, 0]
